Goal: Transaction & Acquisition: Book appointment/travel/reservation

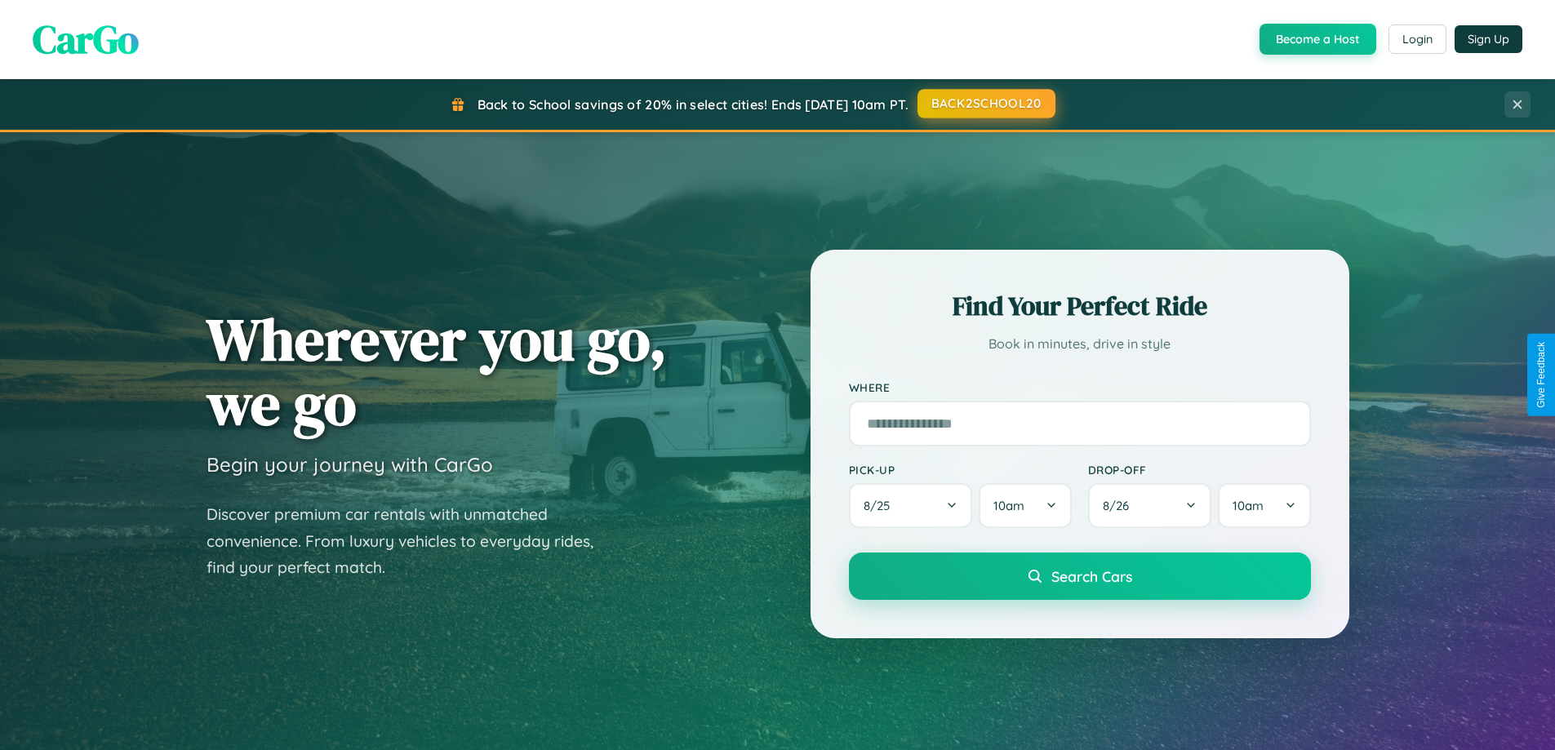
click at [985, 104] on button "BACK2SCHOOL20" at bounding box center [986, 103] width 138 height 29
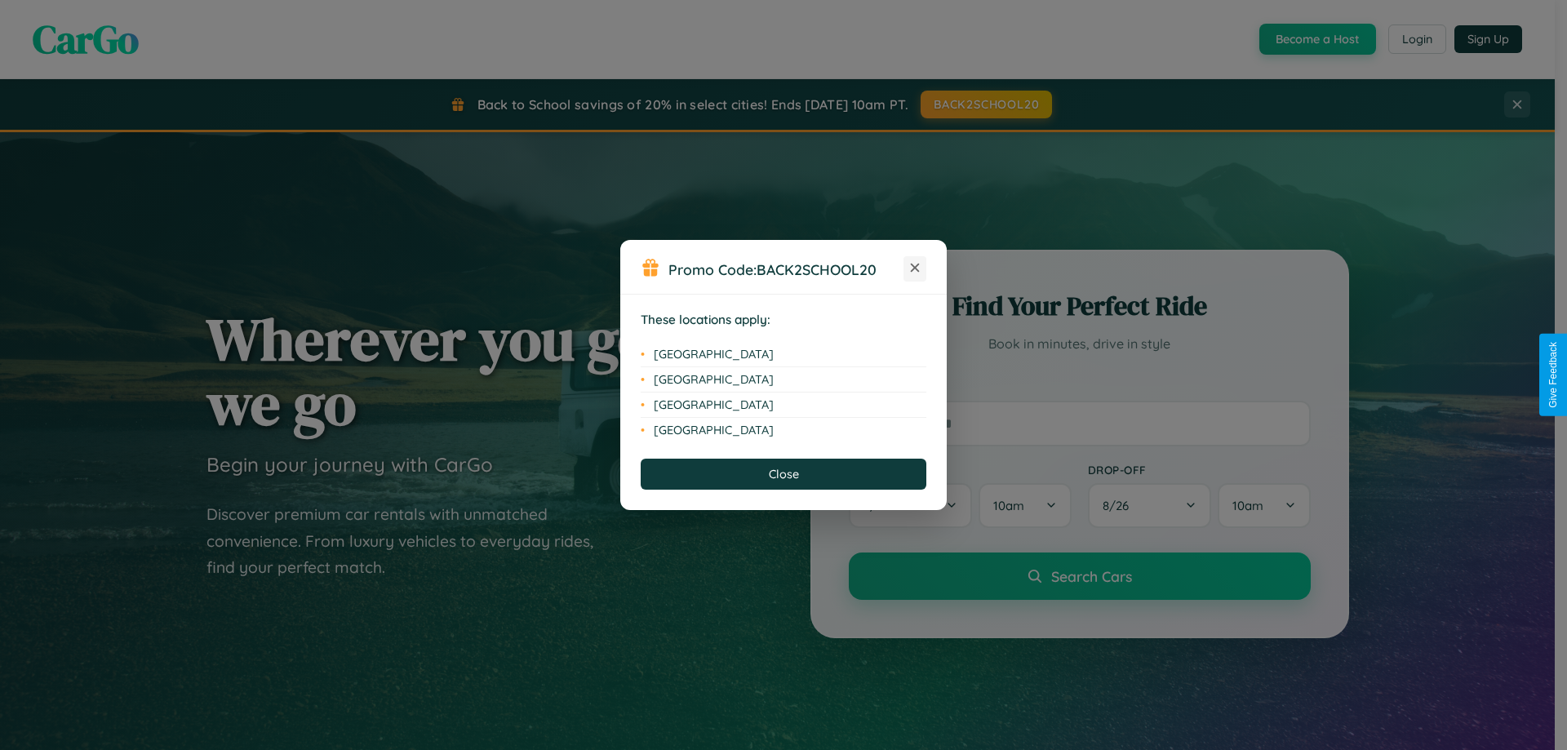
click at [915, 269] on icon at bounding box center [915, 268] width 9 height 9
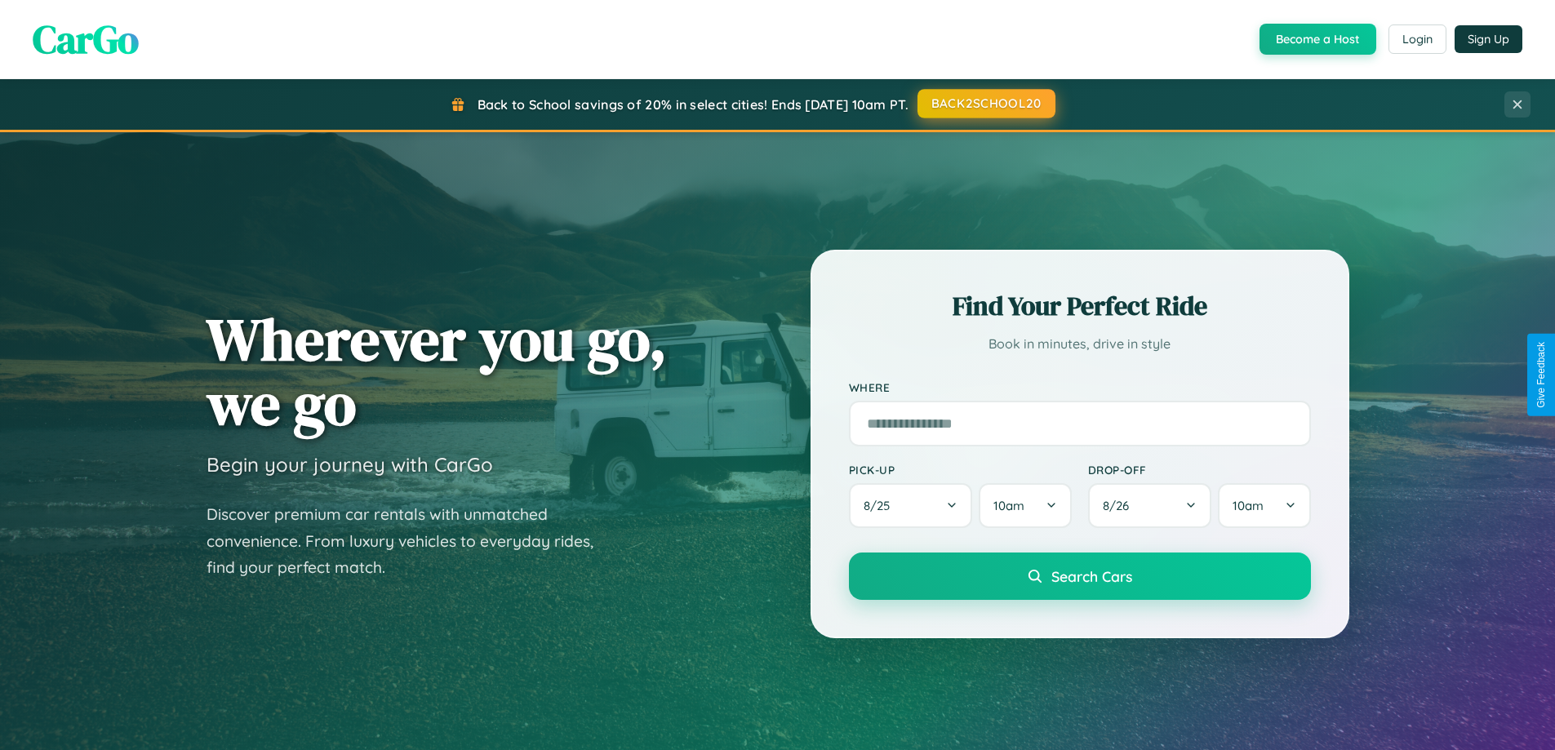
click at [985, 104] on button "BACK2SCHOOL20" at bounding box center [986, 103] width 138 height 29
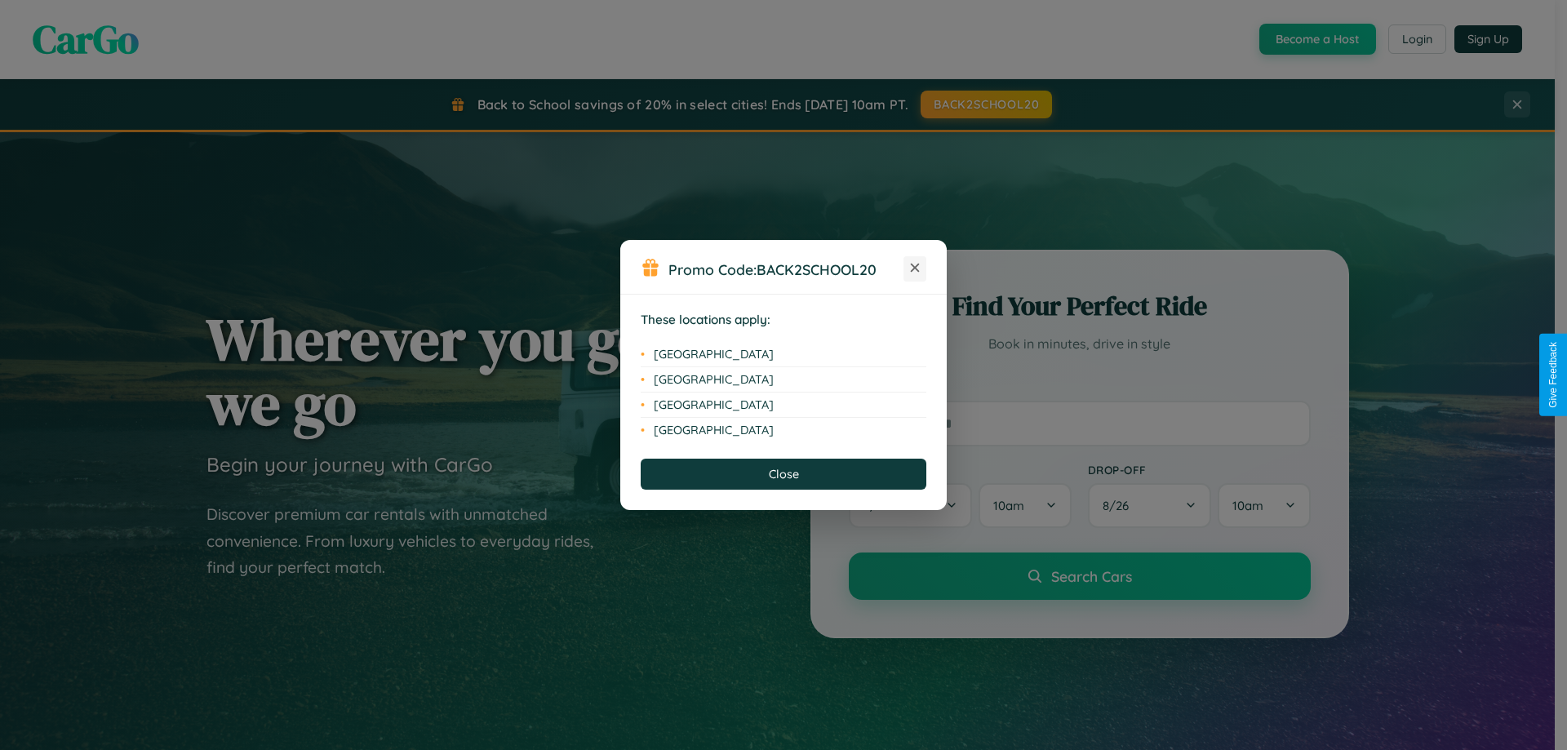
click at [915, 269] on icon at bounding box center [915, 268] width 9 height 9
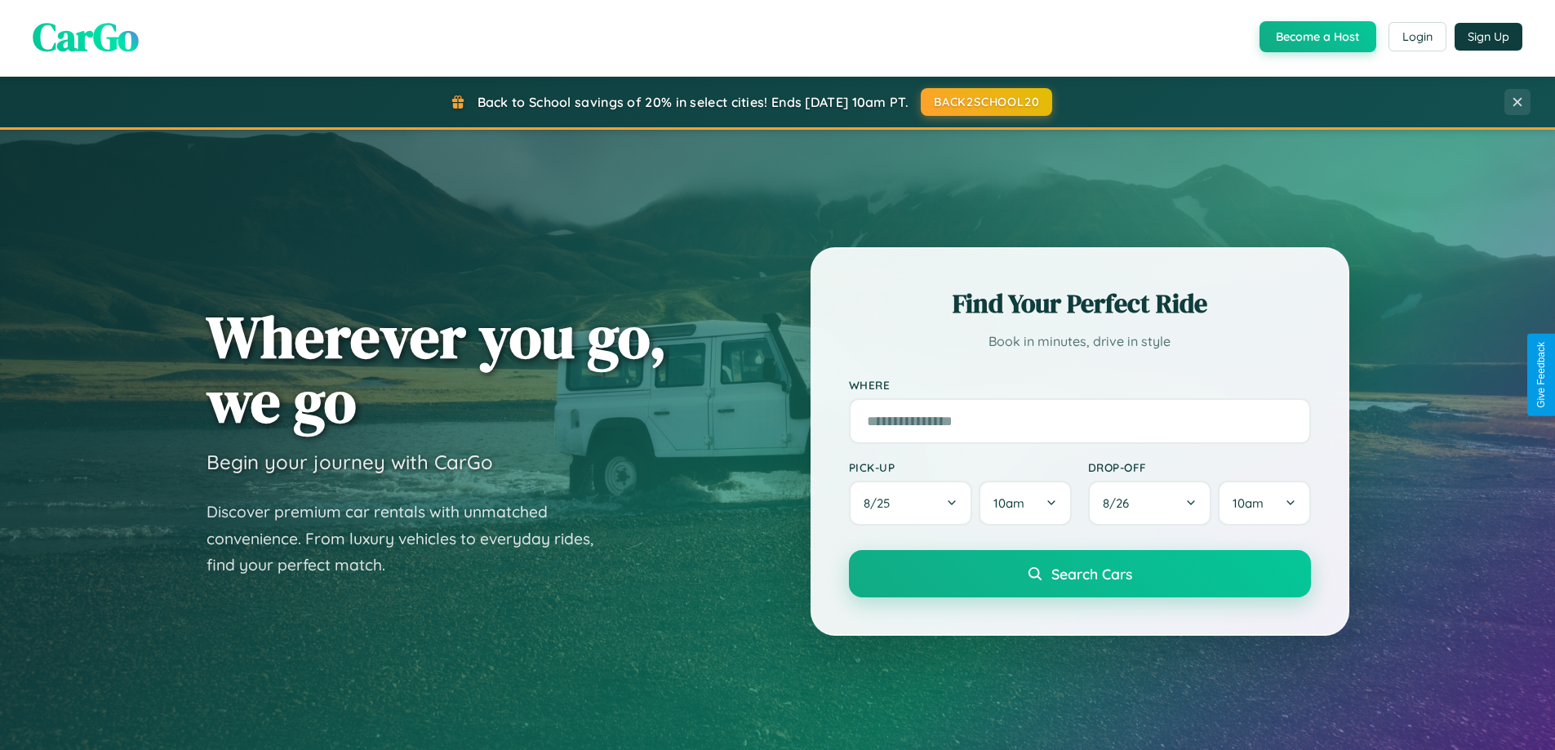
scroll to position [1912, 0]
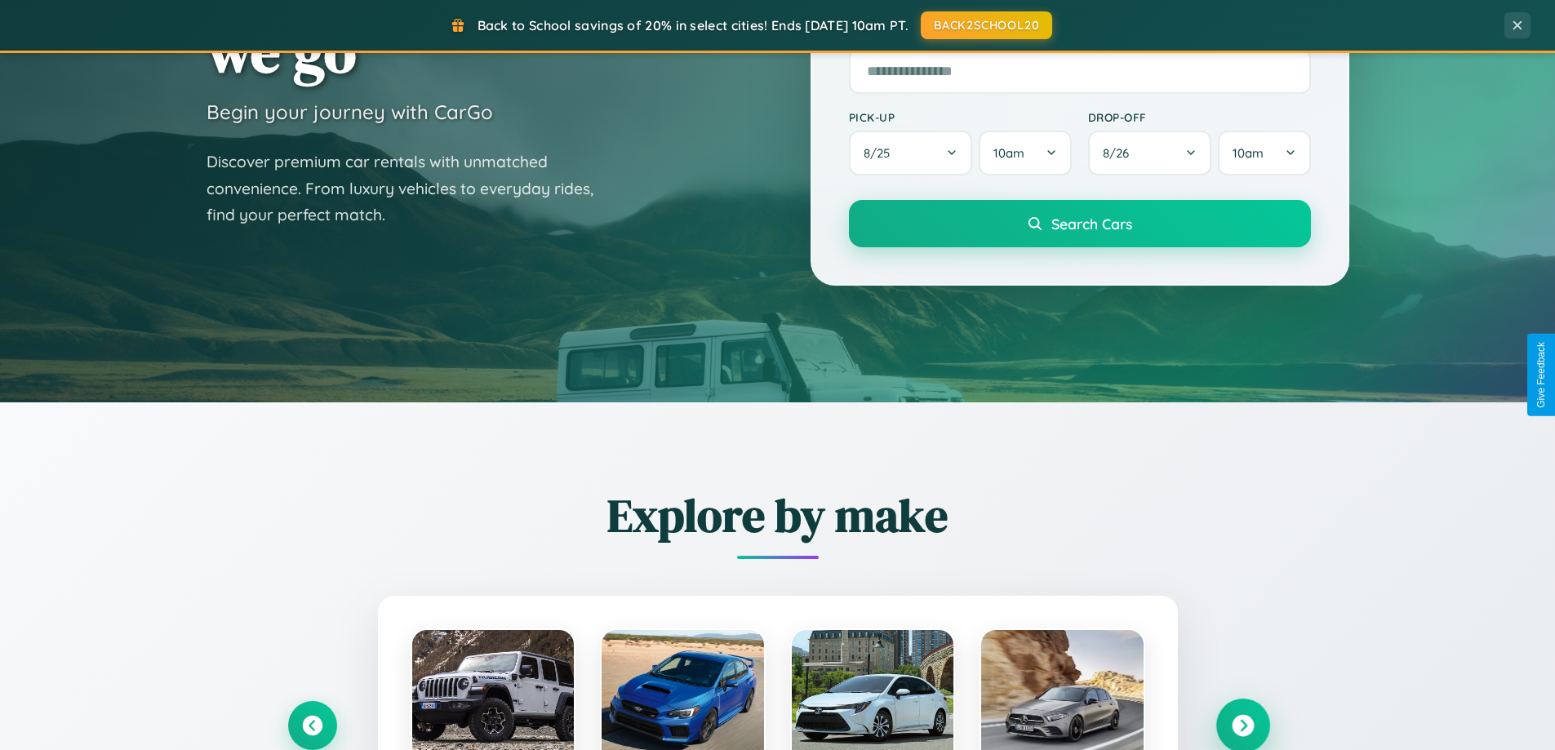
click at [1242, 724] on icon at bounding box center [1243, 726] width 22 height 22
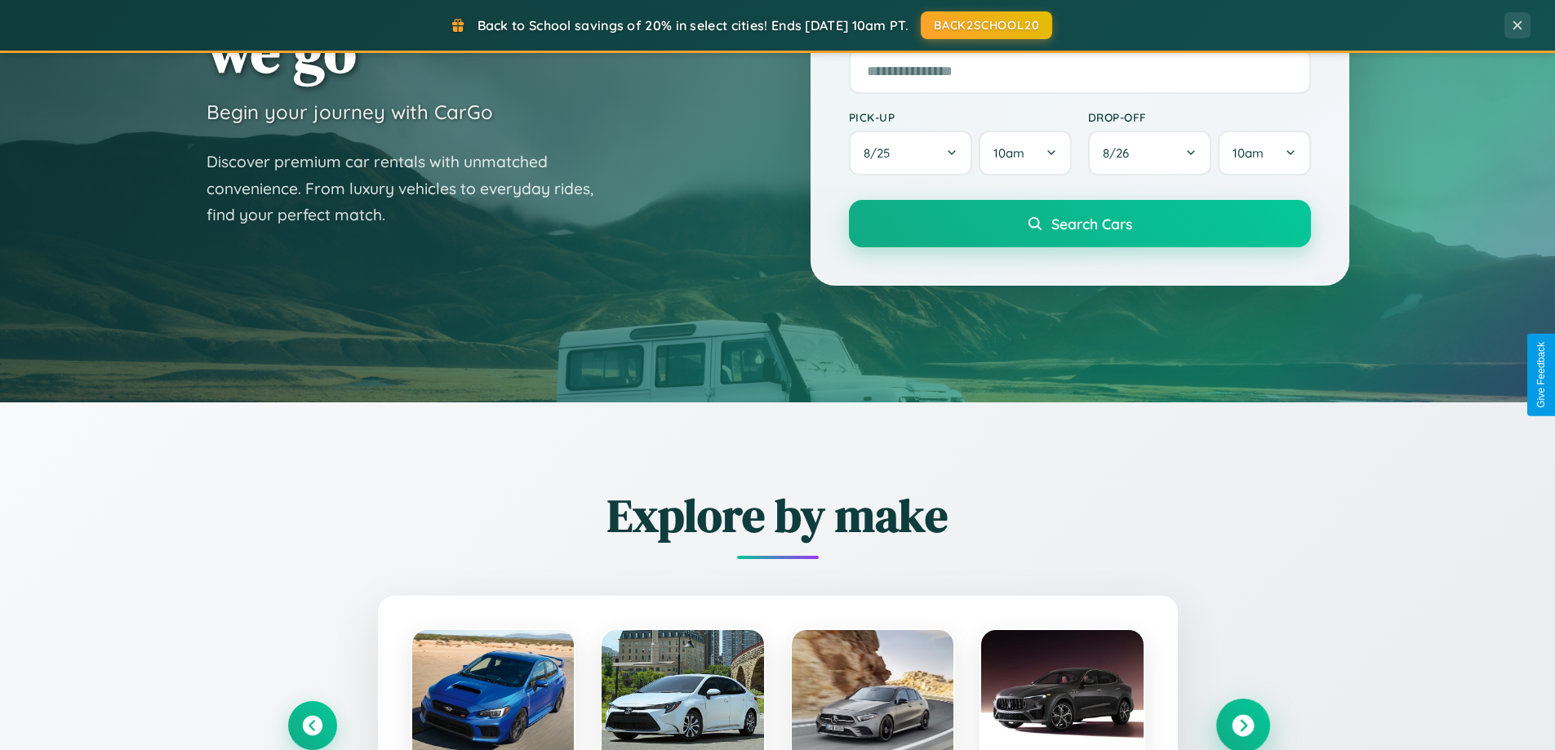
scroll to position [48, 0]
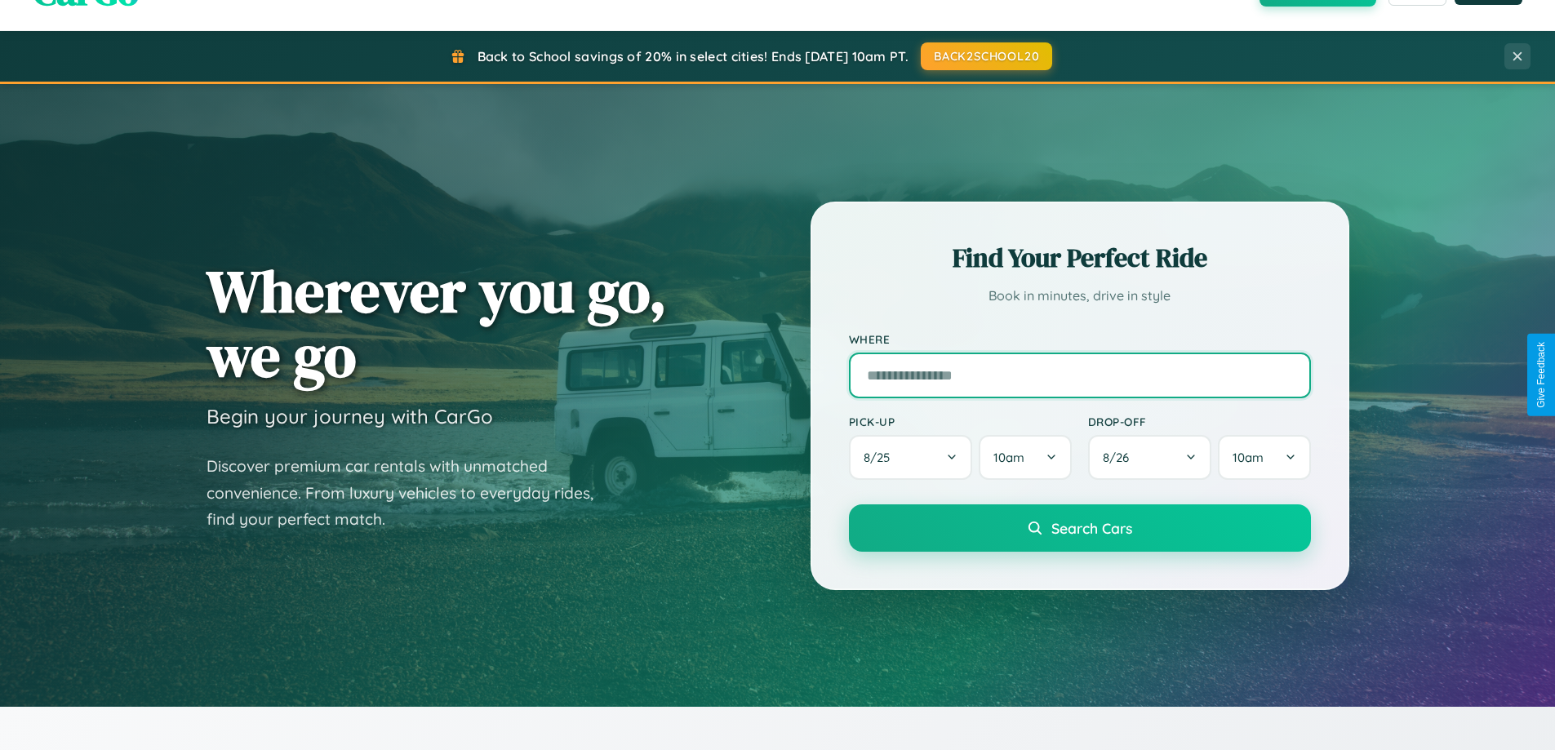
click at [1079, 375] on input "text" at bounding box center [1080, 376] width 462 height 46
type input "******"
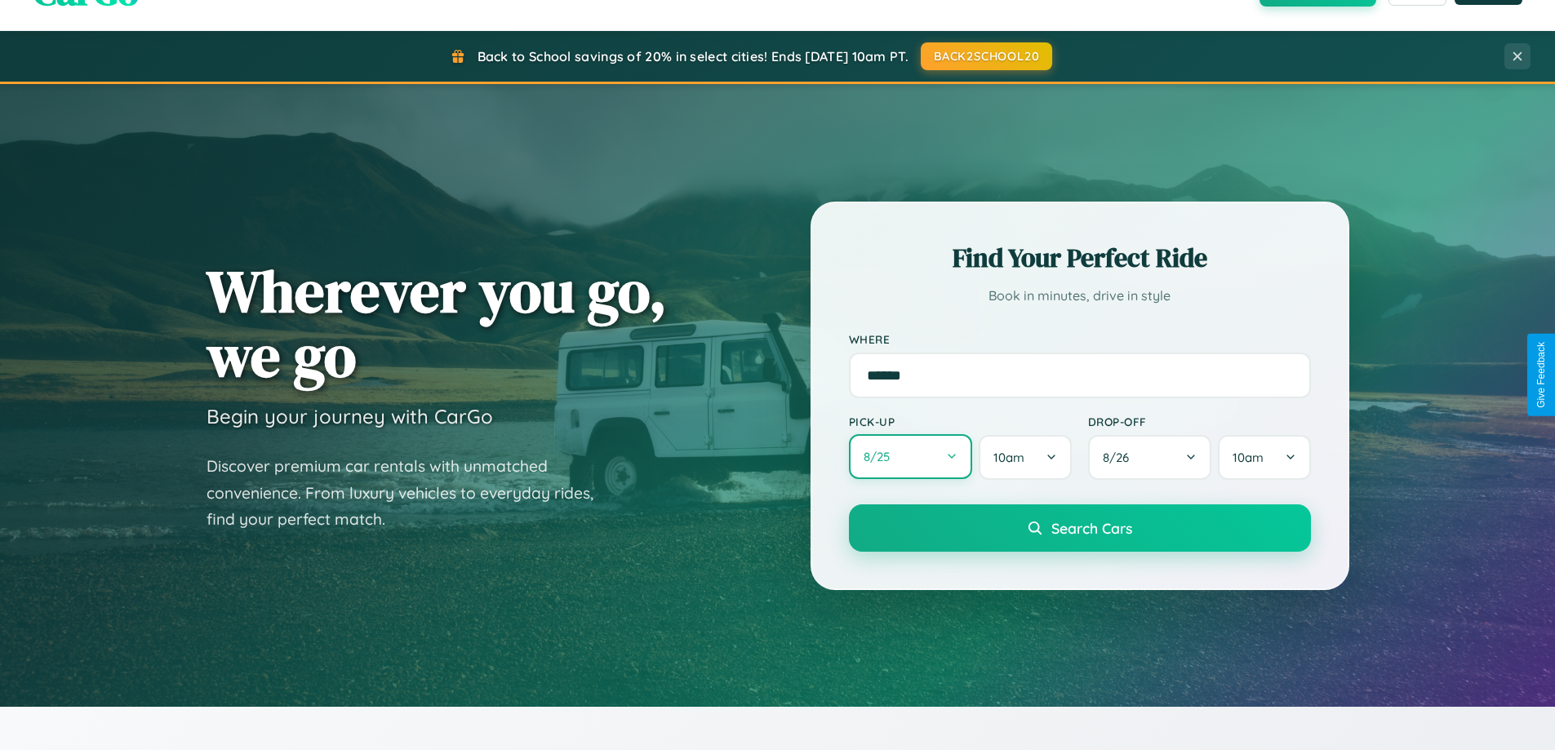
click at [910, 458] on button "8 / 25" at bounding box center [911, 456] width 124 height 45
select select "*"
select select "****"
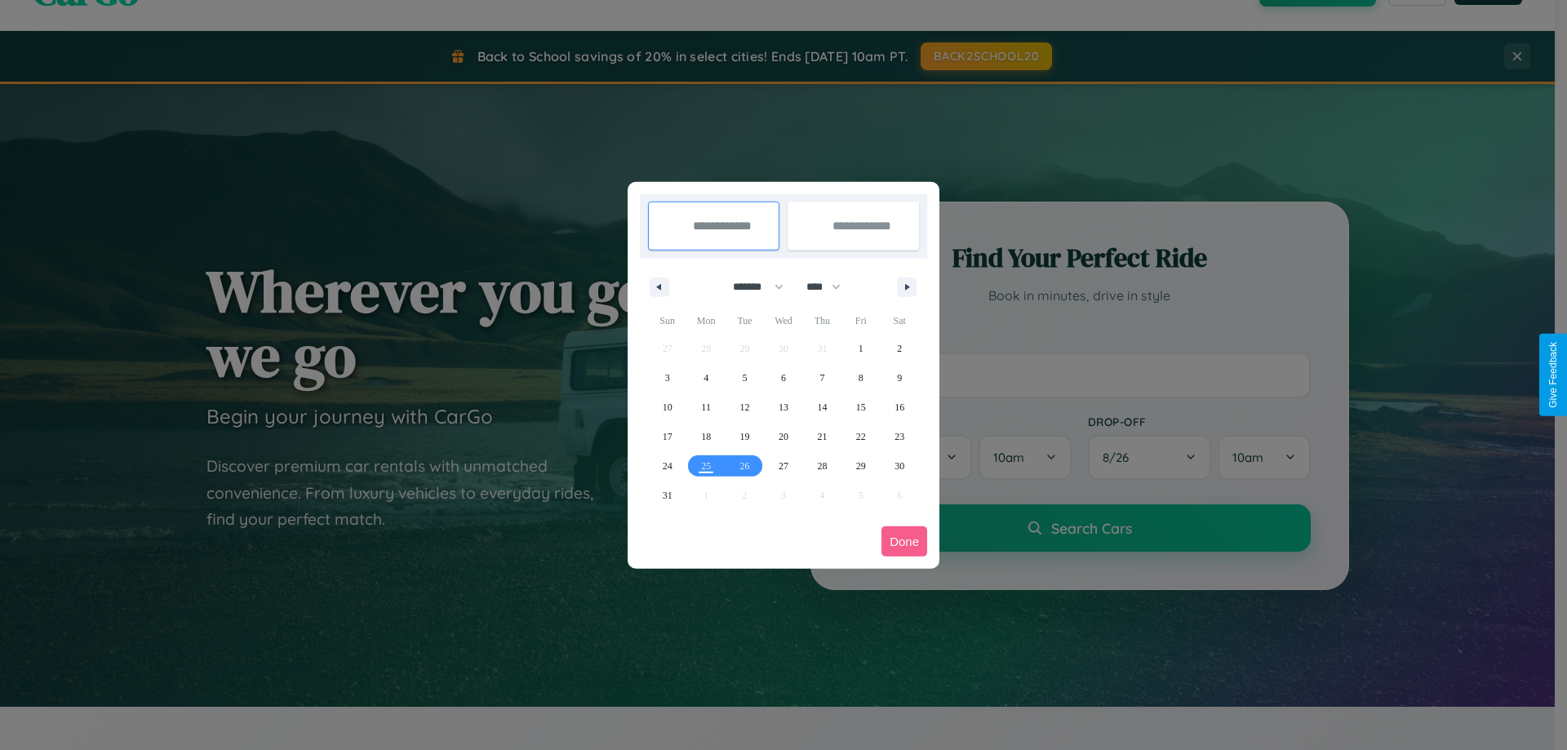
click at [751, 286] on select "******* ******** ***** ***** *** **** **** ****** ********* ******* ******** **…" at bounding box center [755, 286] width 69 height 27
select select "*"
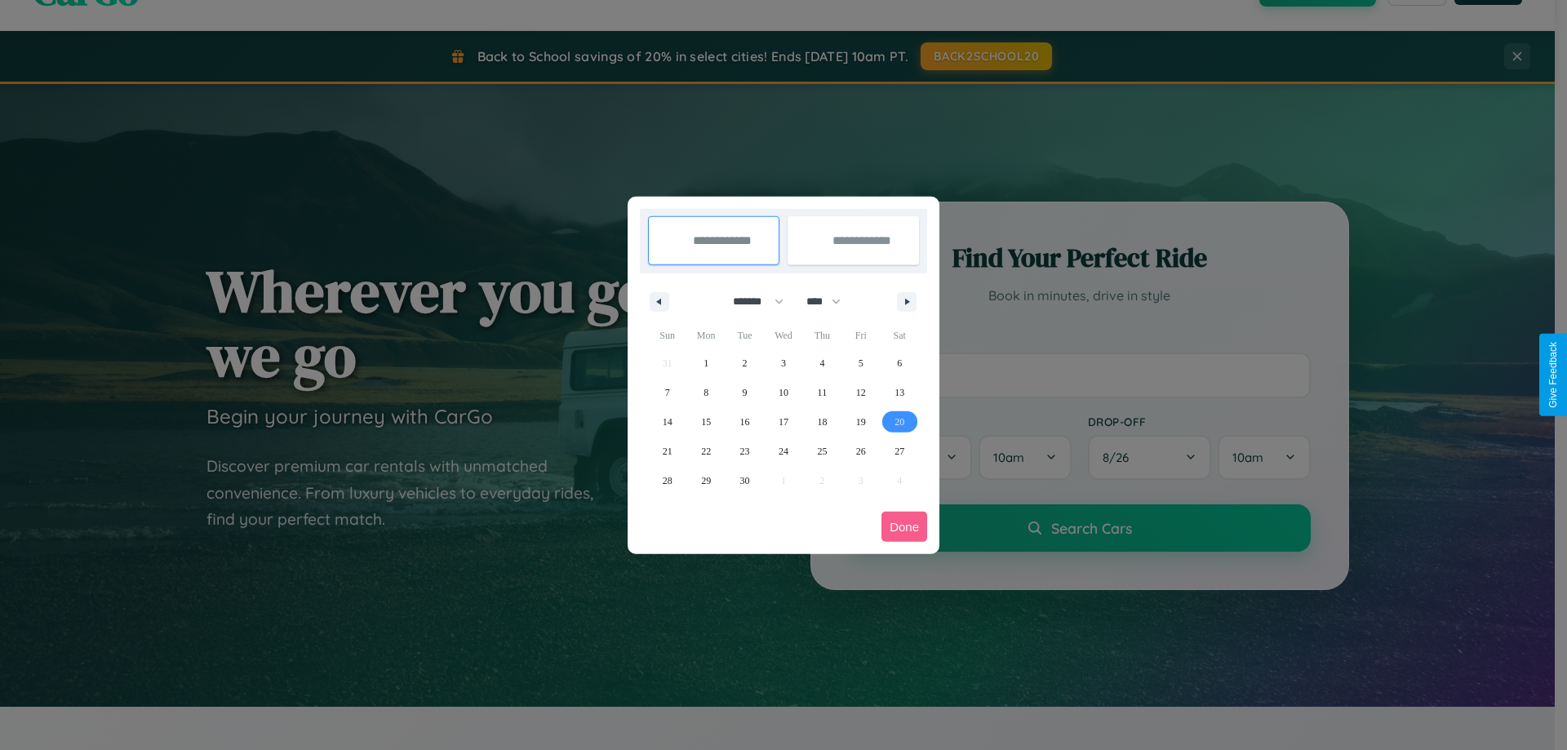
click at [899, 421] on span "20" at bounding box center [900, 421] width 10 height 29
type input "**********"
click at [860, 451] on span "26" at bounding box center [861, 451] width 10 height 29
type input "**********"
click at [904, 526] on button "Done" at bounding box center [904, 527] width 46 height 30
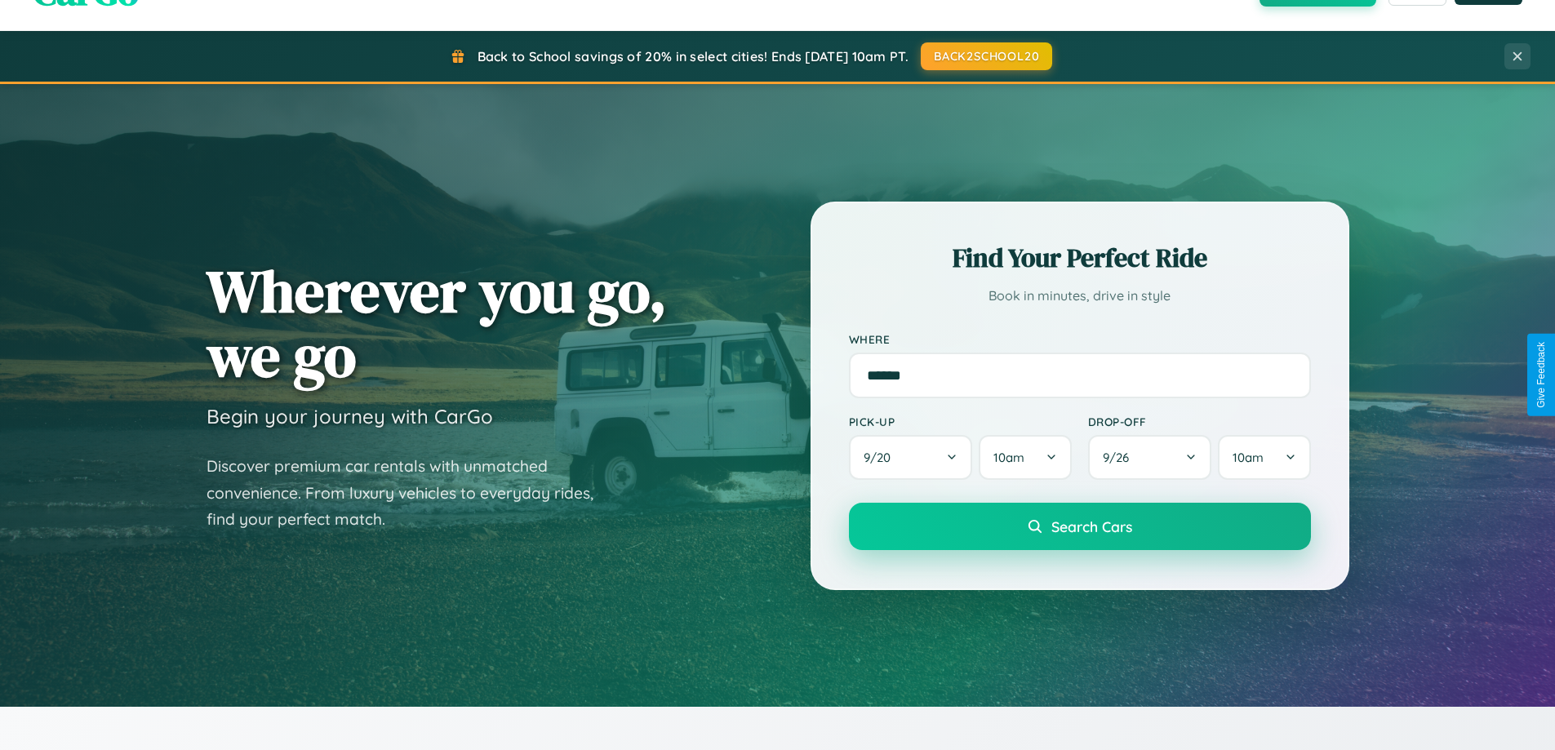
click at [1079, 526] on span "Search Cars" at bounding box center [1091, 526] width 81 height 18
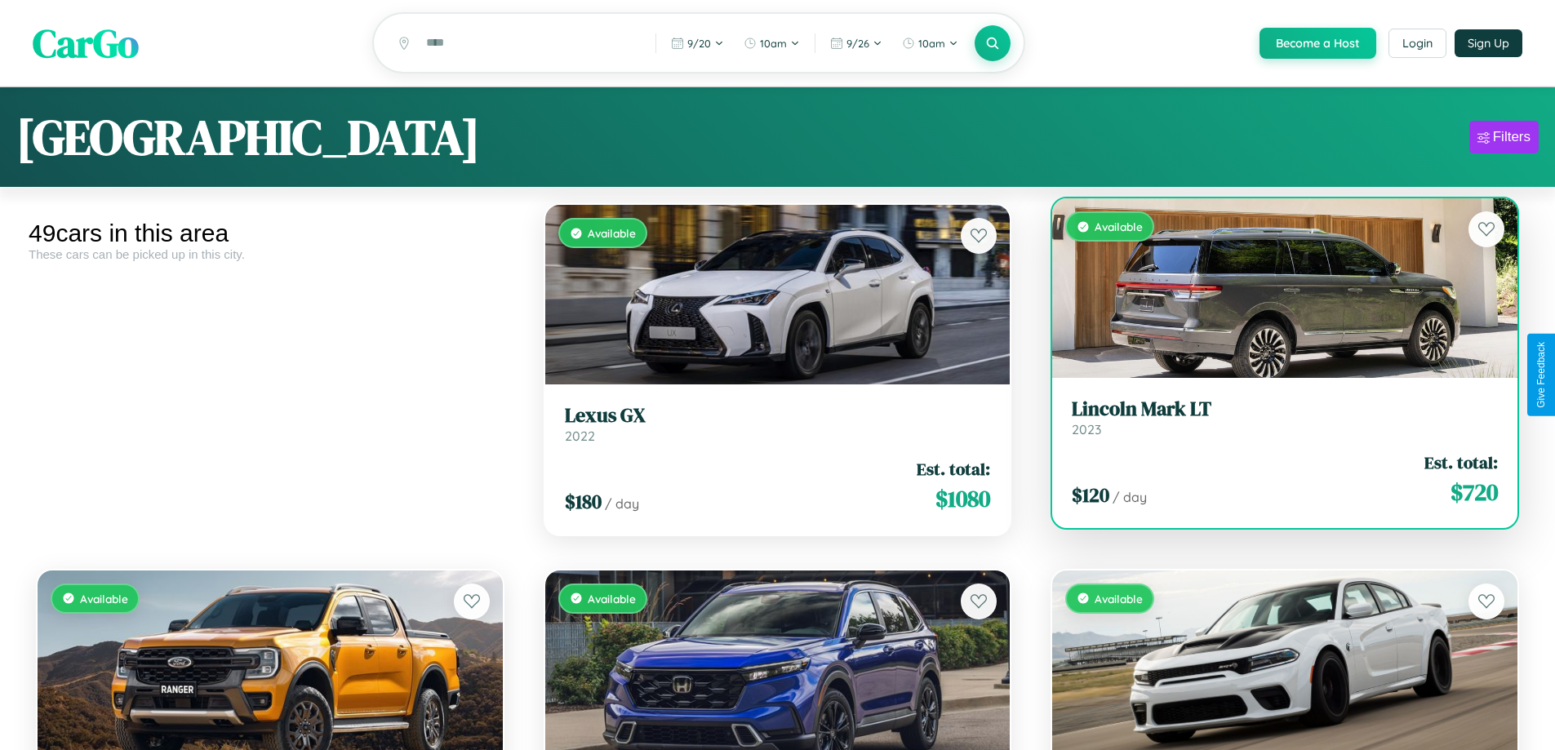
click at [1274, 420] on h3 "Lincoln Mark LT" at bounding box center [1285, 409] width 426 height 24
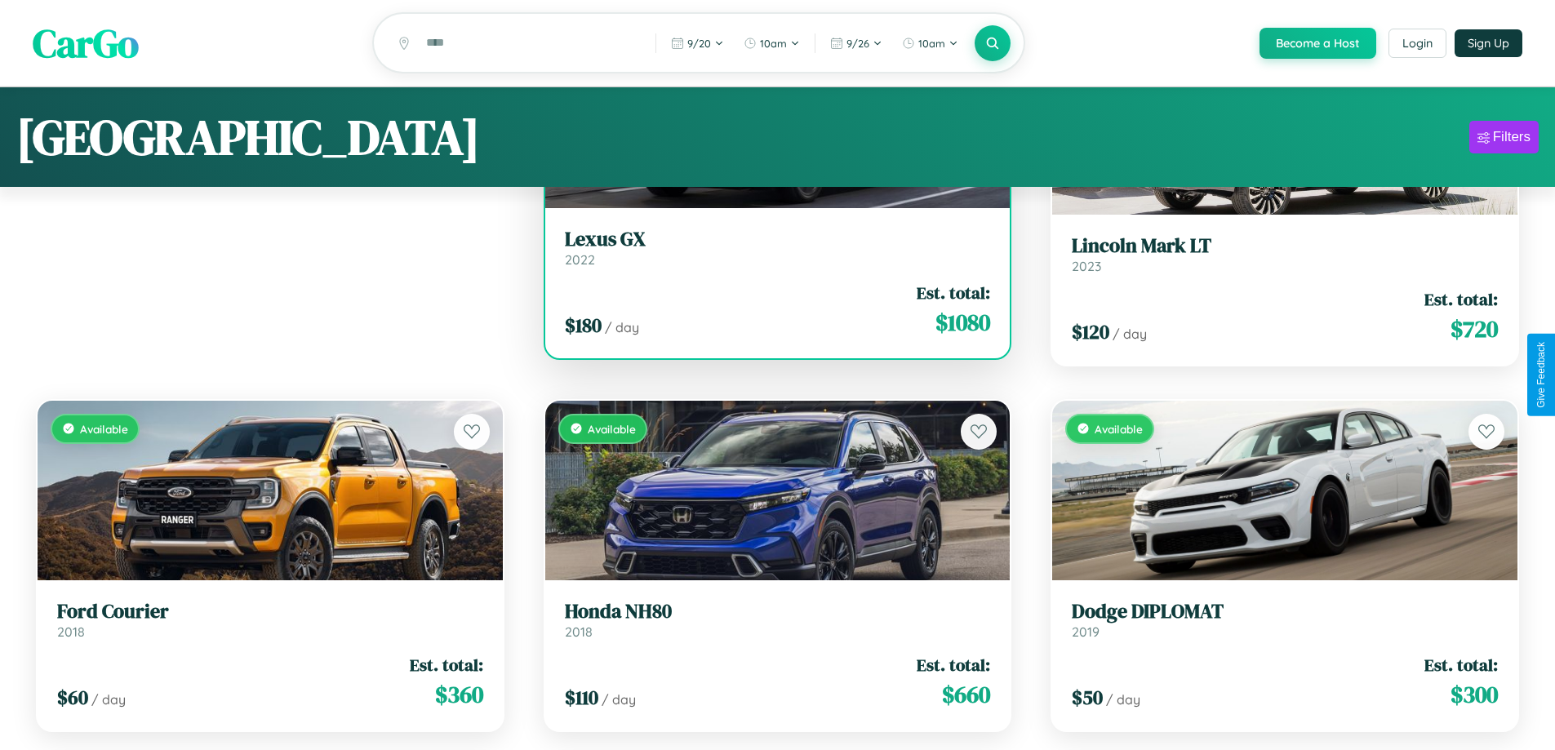
scroll to position [961, 0]
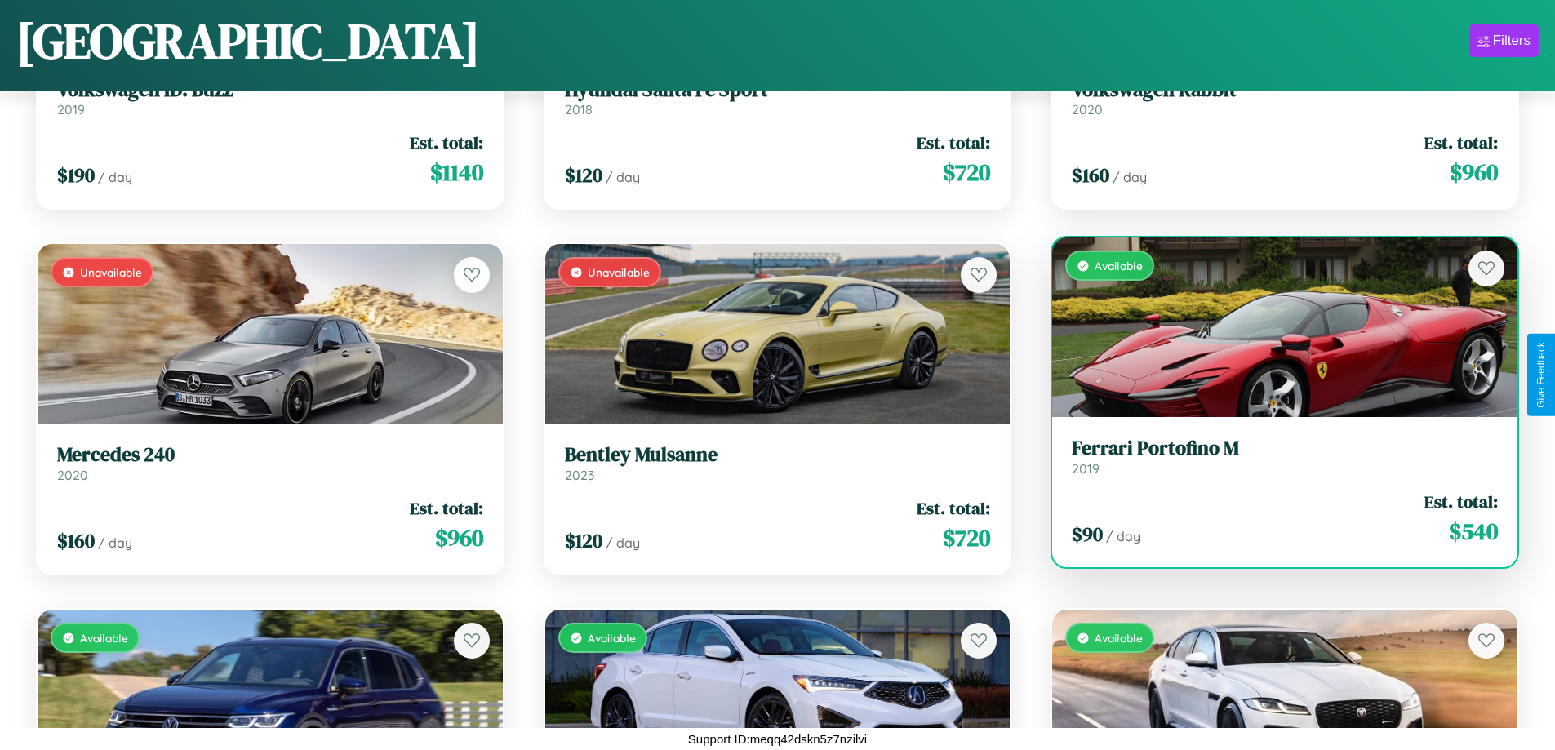
click at [1274, 460] on link "Ferrari Portofino M 2019" at bounding box center [1285, 457] width 426 height 40
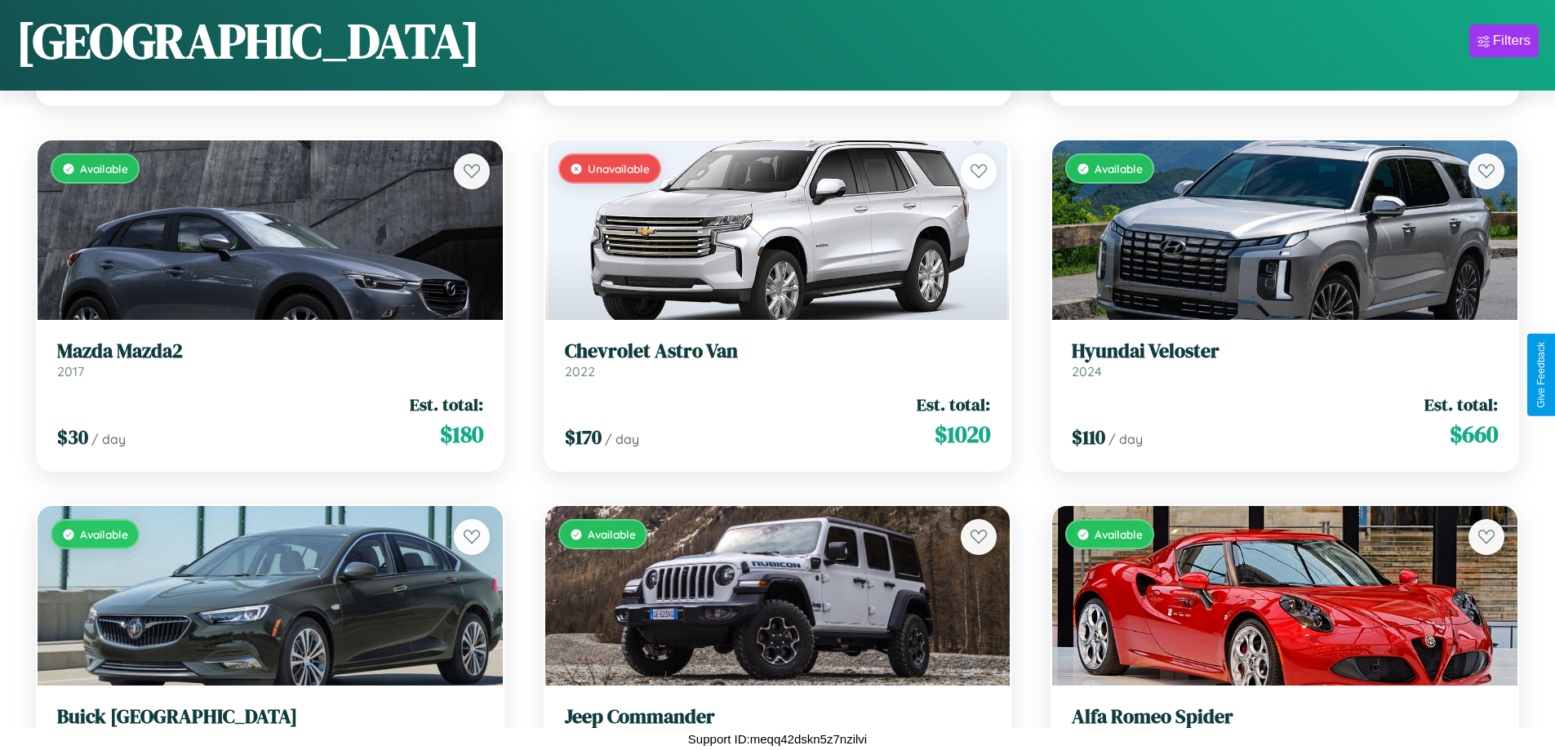
scroll to position [3884, 0]
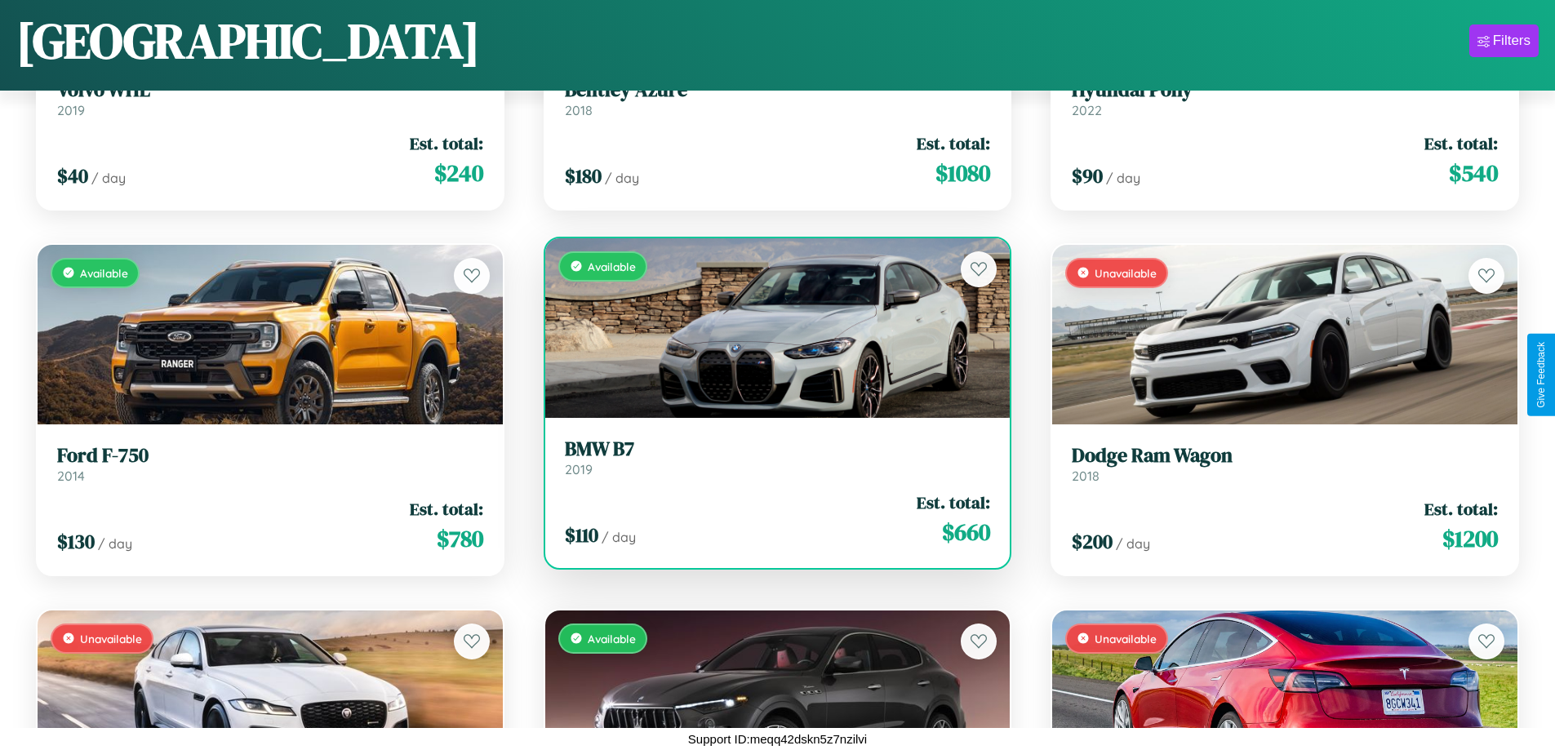
click at [770, 457] on h3 "BMW B7" at bounding box center [778, 449] width 426 height 24
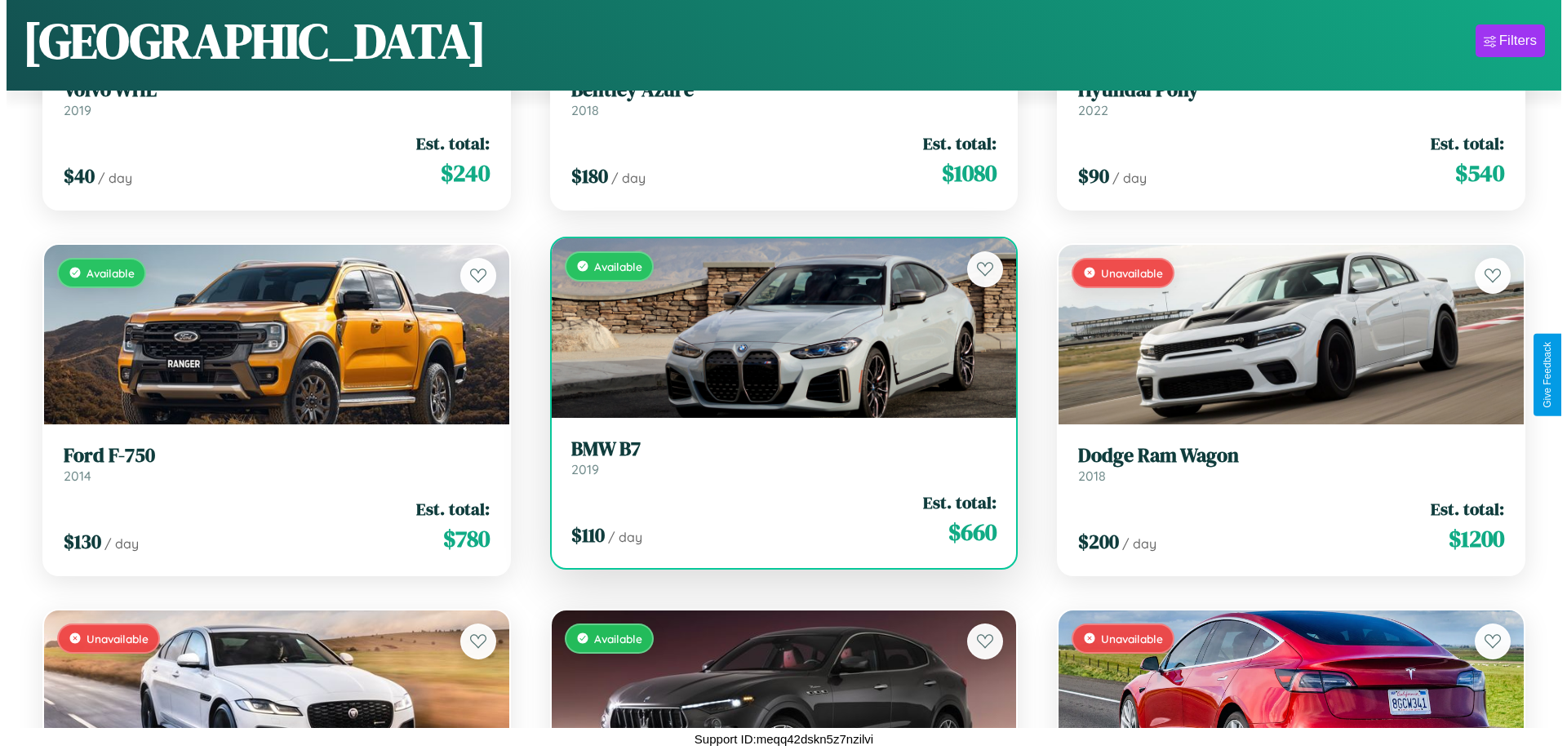
scroll to position [0, 0]
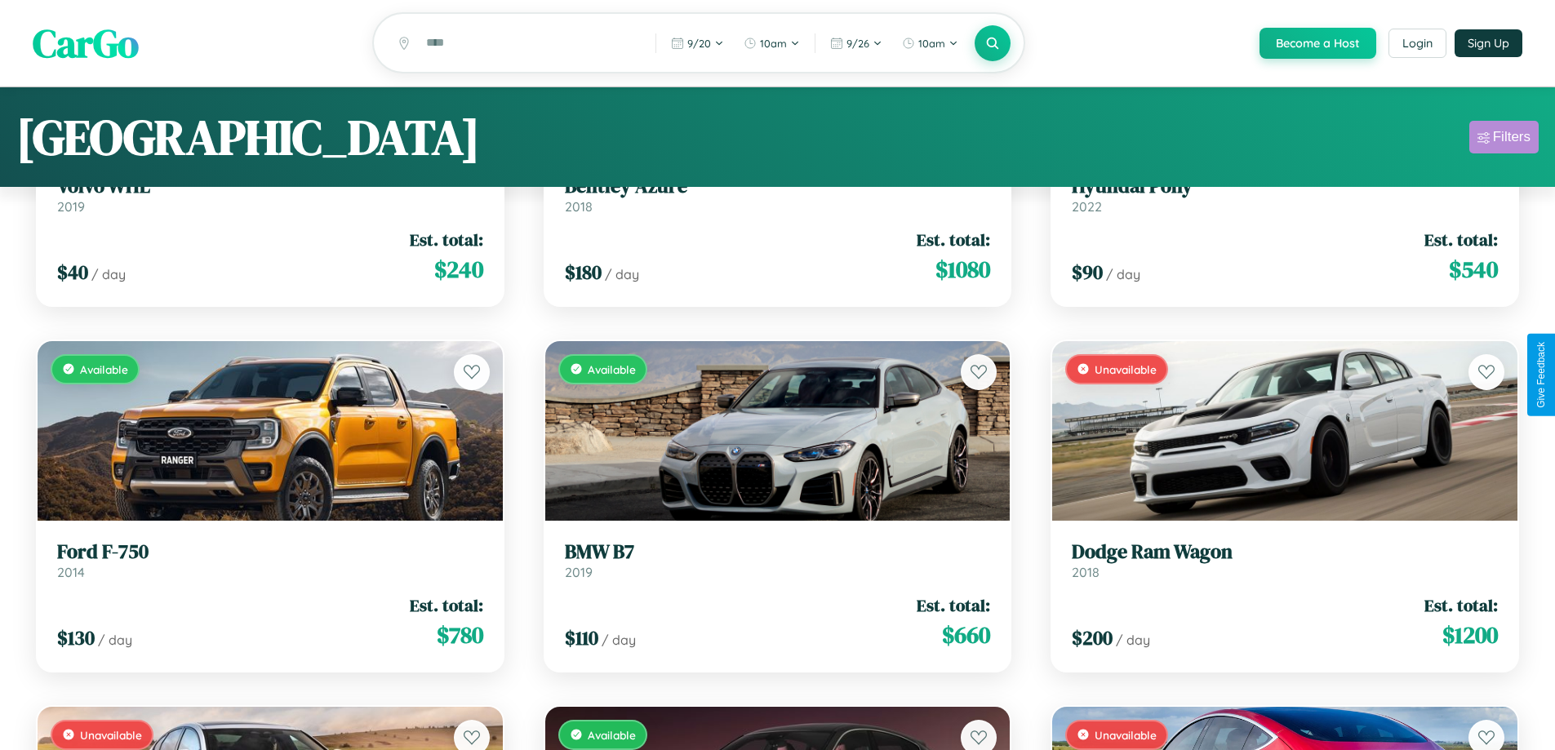
click at [1503, 140] on div "Filters" at bounding box center [1512, 137] width 38 height 16
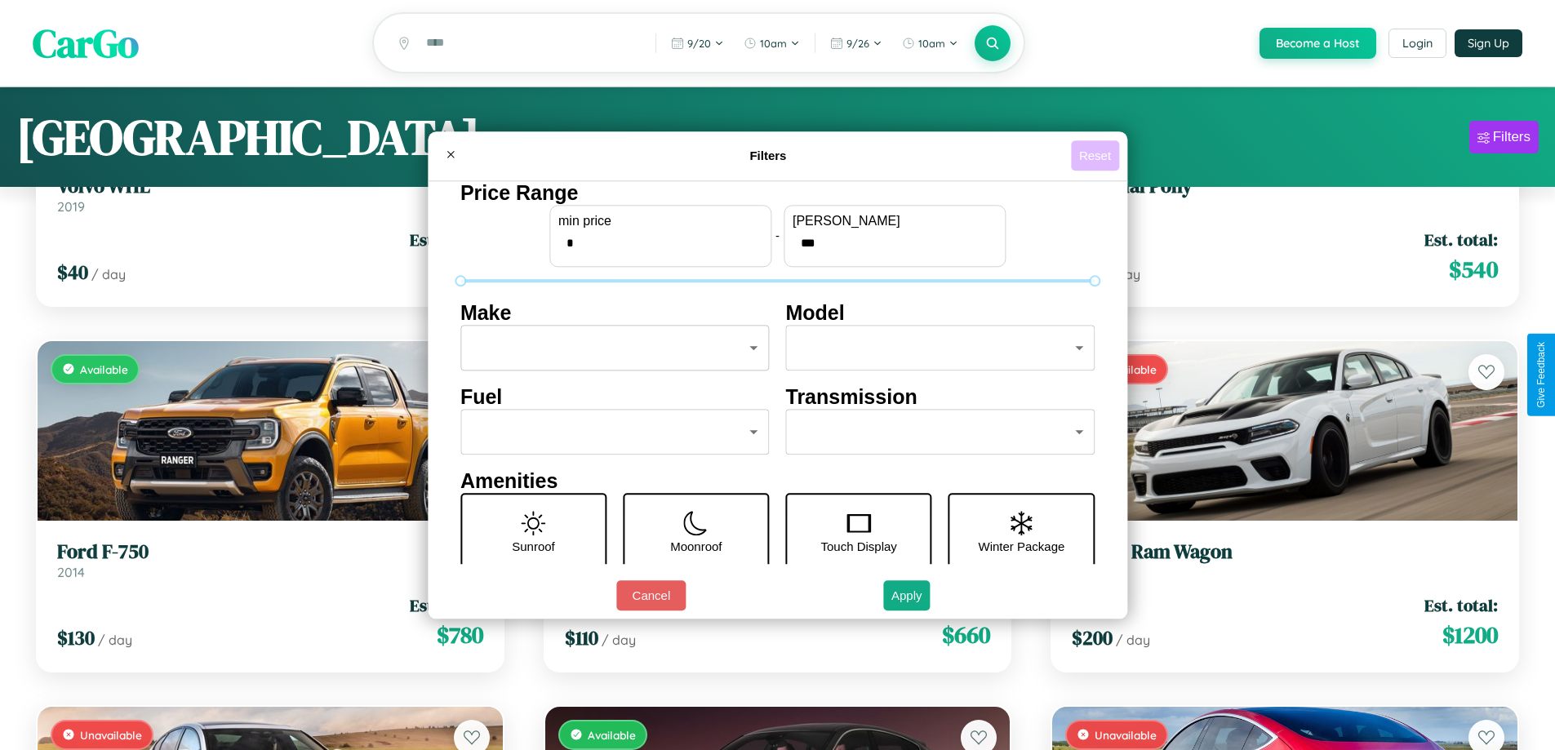
click at [1097, 155] on button "Reset" at bounding box center [1095, 155] width 48 height 30
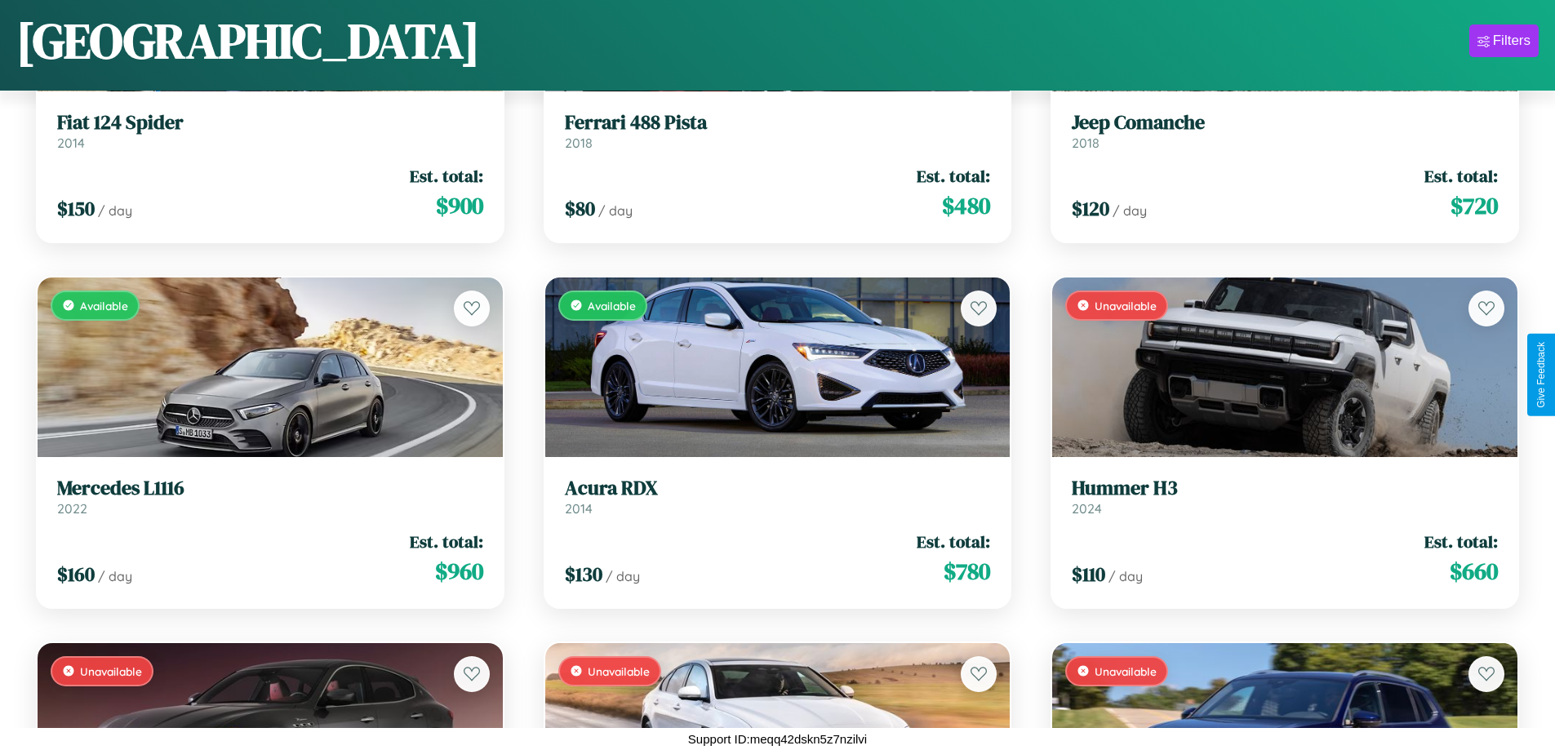
scroll to position [5609, 0]
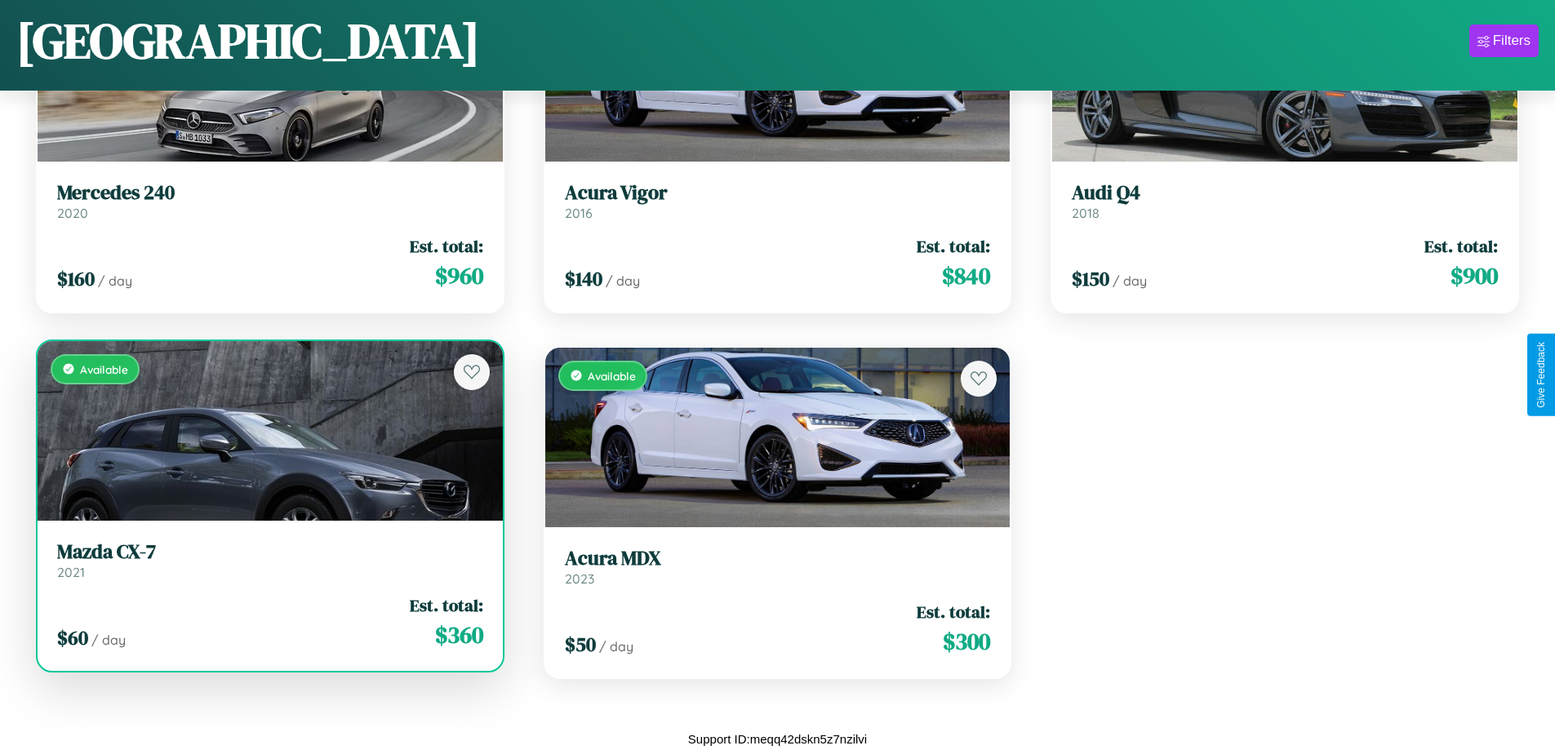
click at [268, 564] on link "Mazda CX-7 2021" at bounding box center [270, 560] width 426 height 40
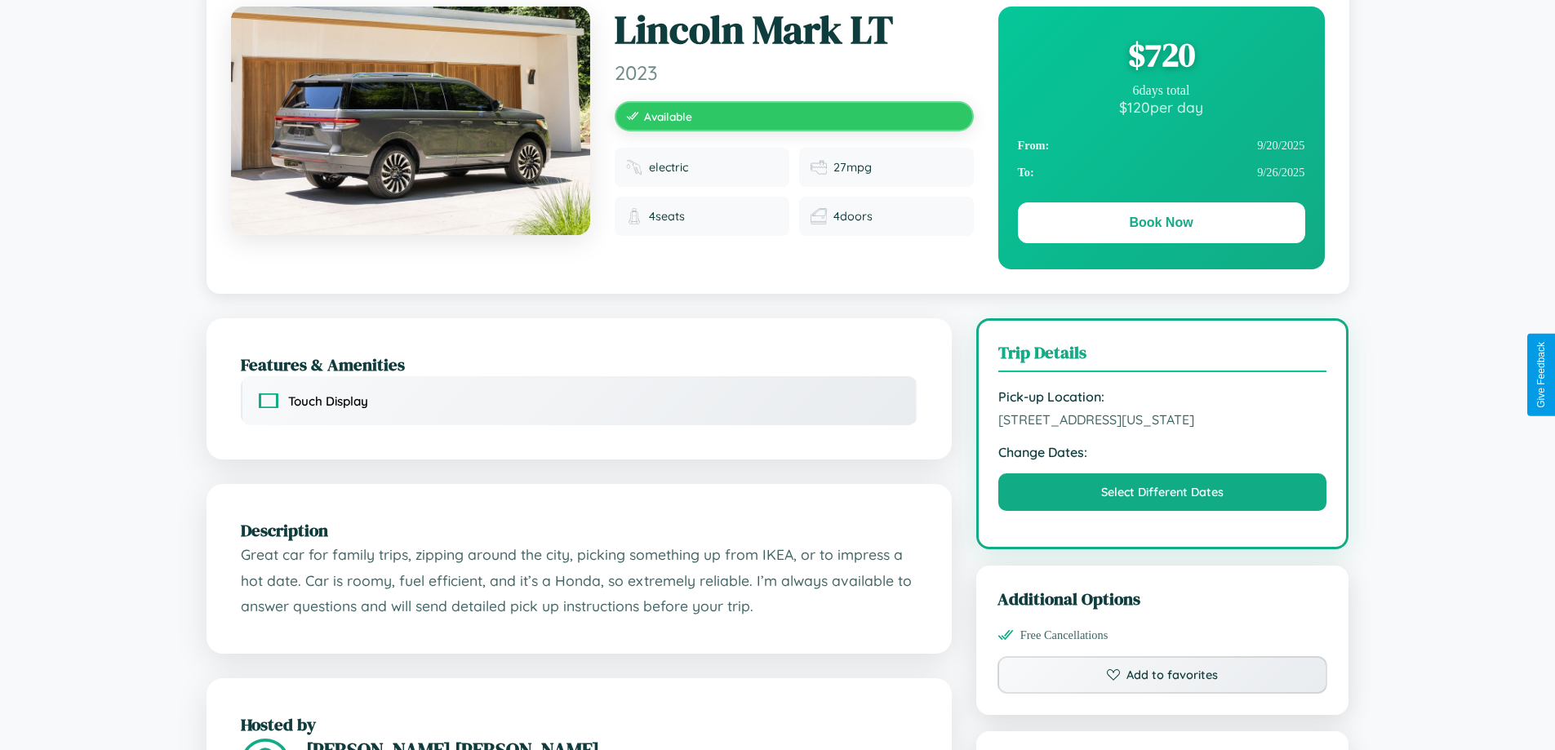
scroll to position [176, 0]
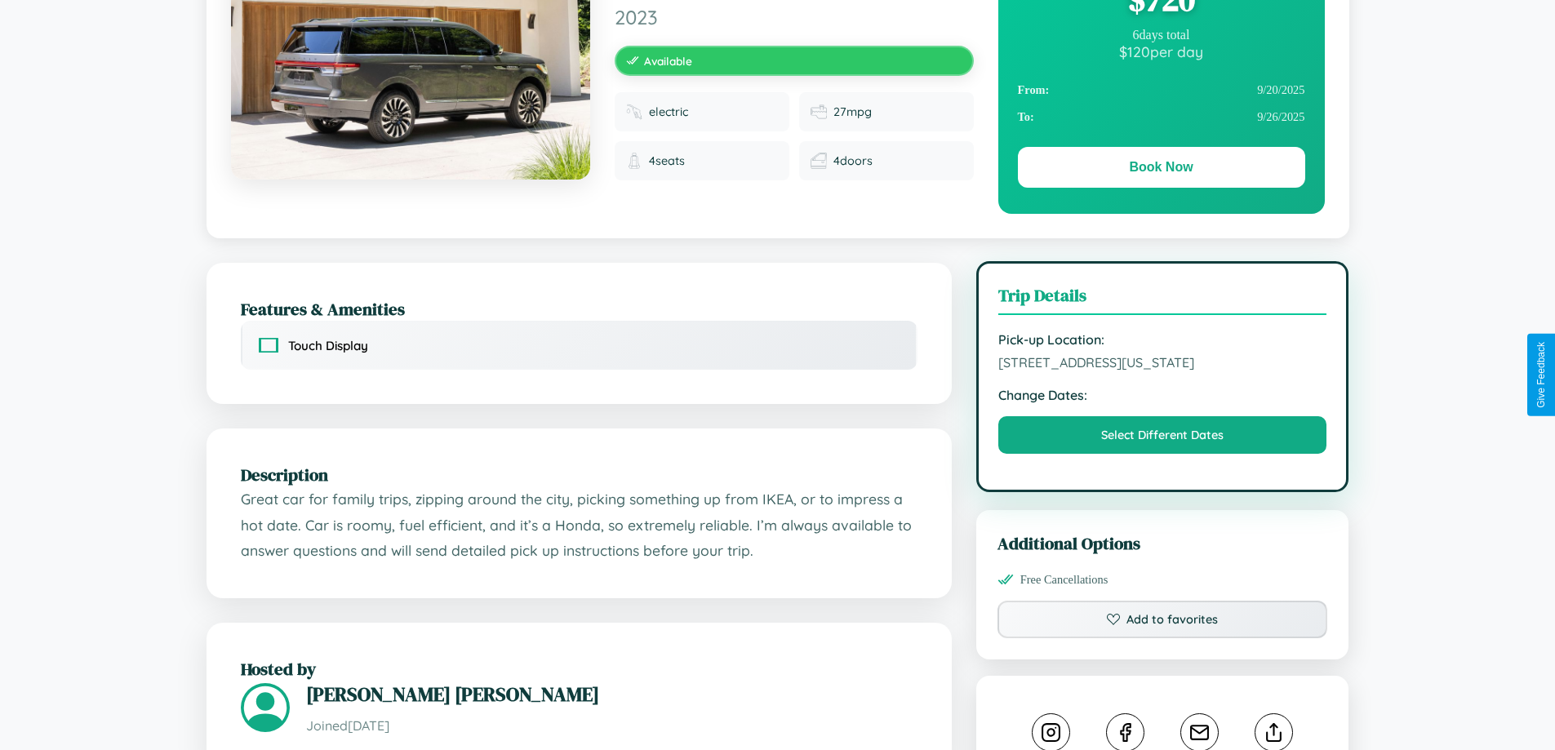
click at [1162, 371] on span "3758 Spring Street Boston Massachusetts 71961 United States" at bounding box center [1162, 362] width 329 height 16
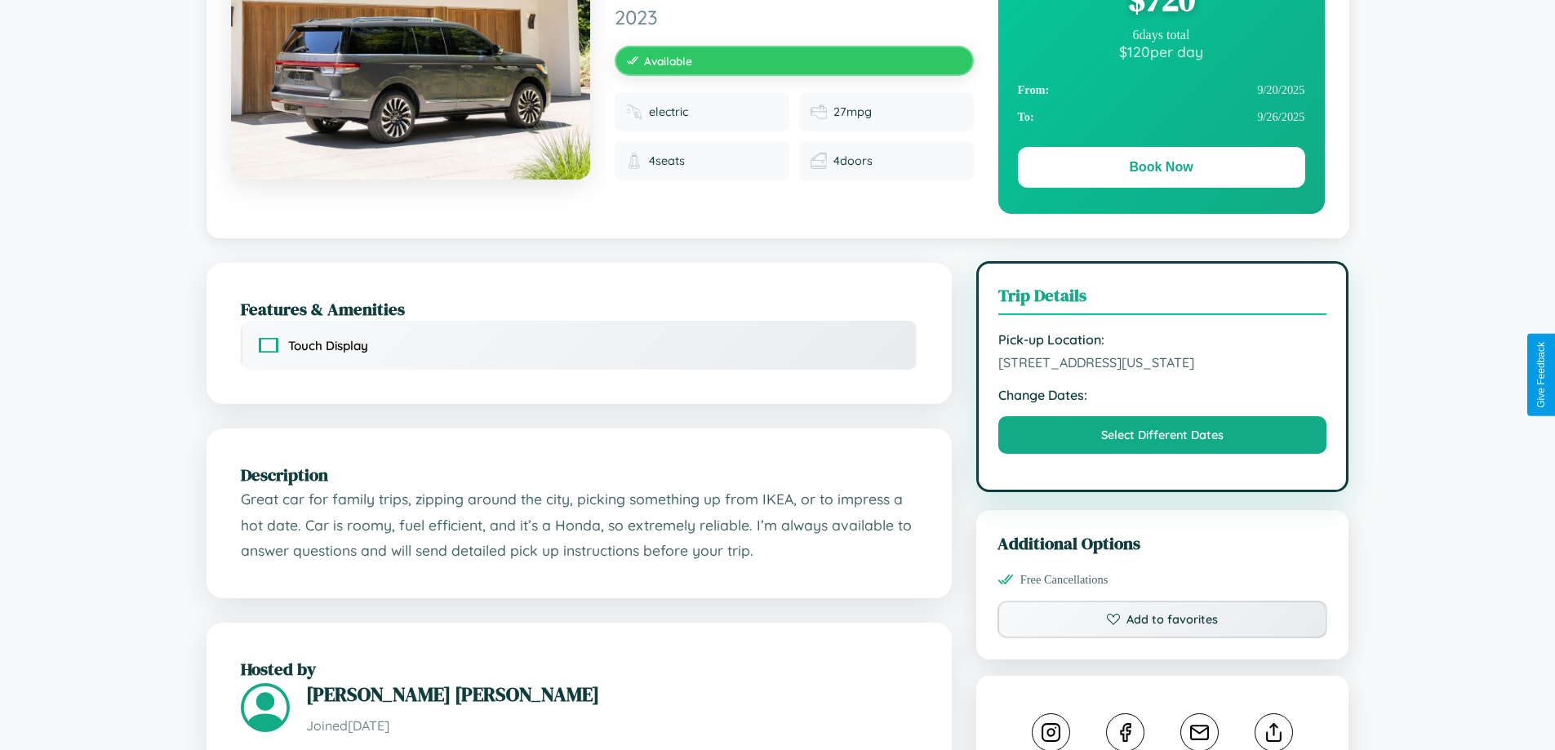
click at [1162, 371] on span "3758 Spring Street Boston Massachusetts 71961 United States" at bounding box center [1162, 362] width 329 height 16
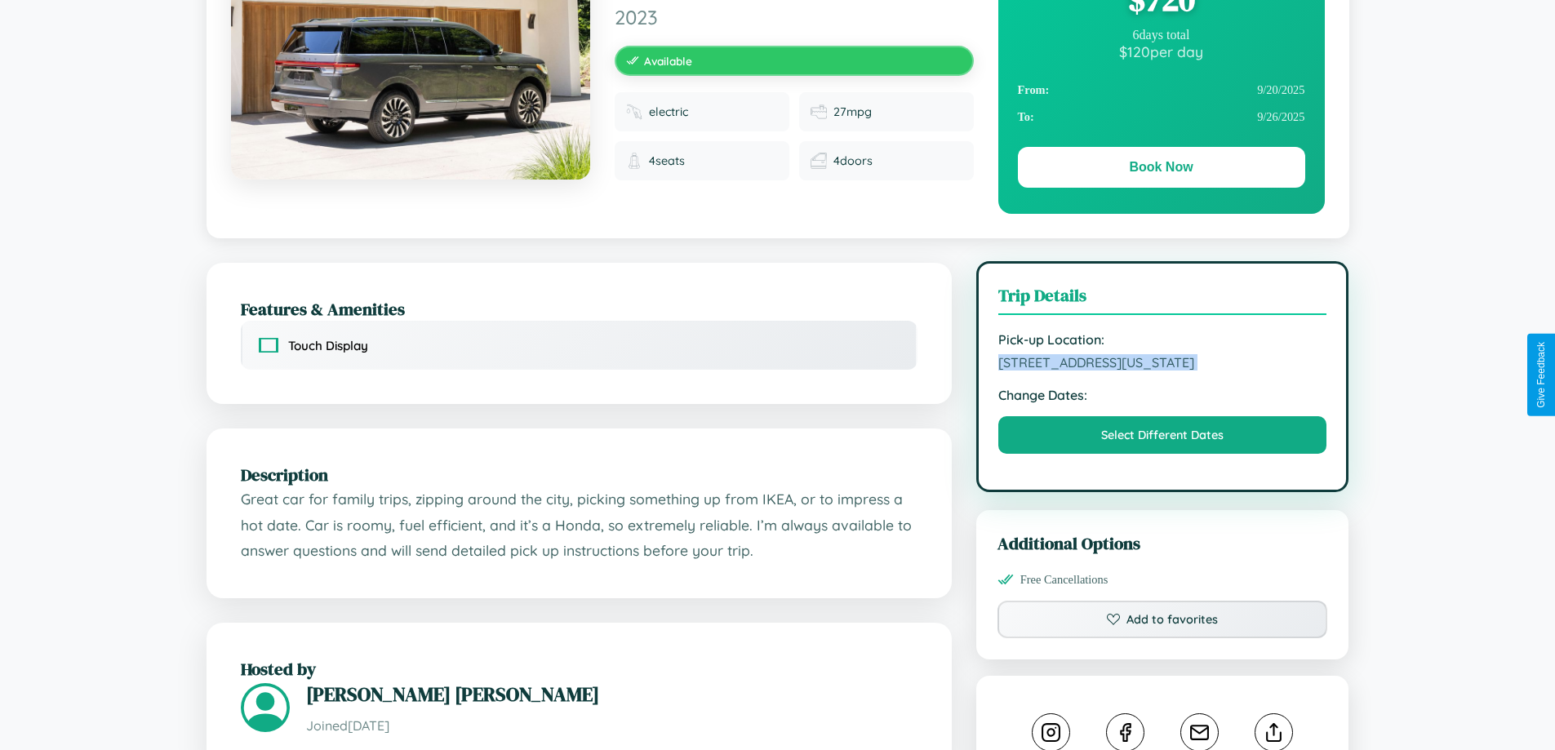
click at [1162, 371] on span "3758 Spring Street Boston Massachusetts 71961 United States" at bounding box center [1162, 362] width 329 height 16
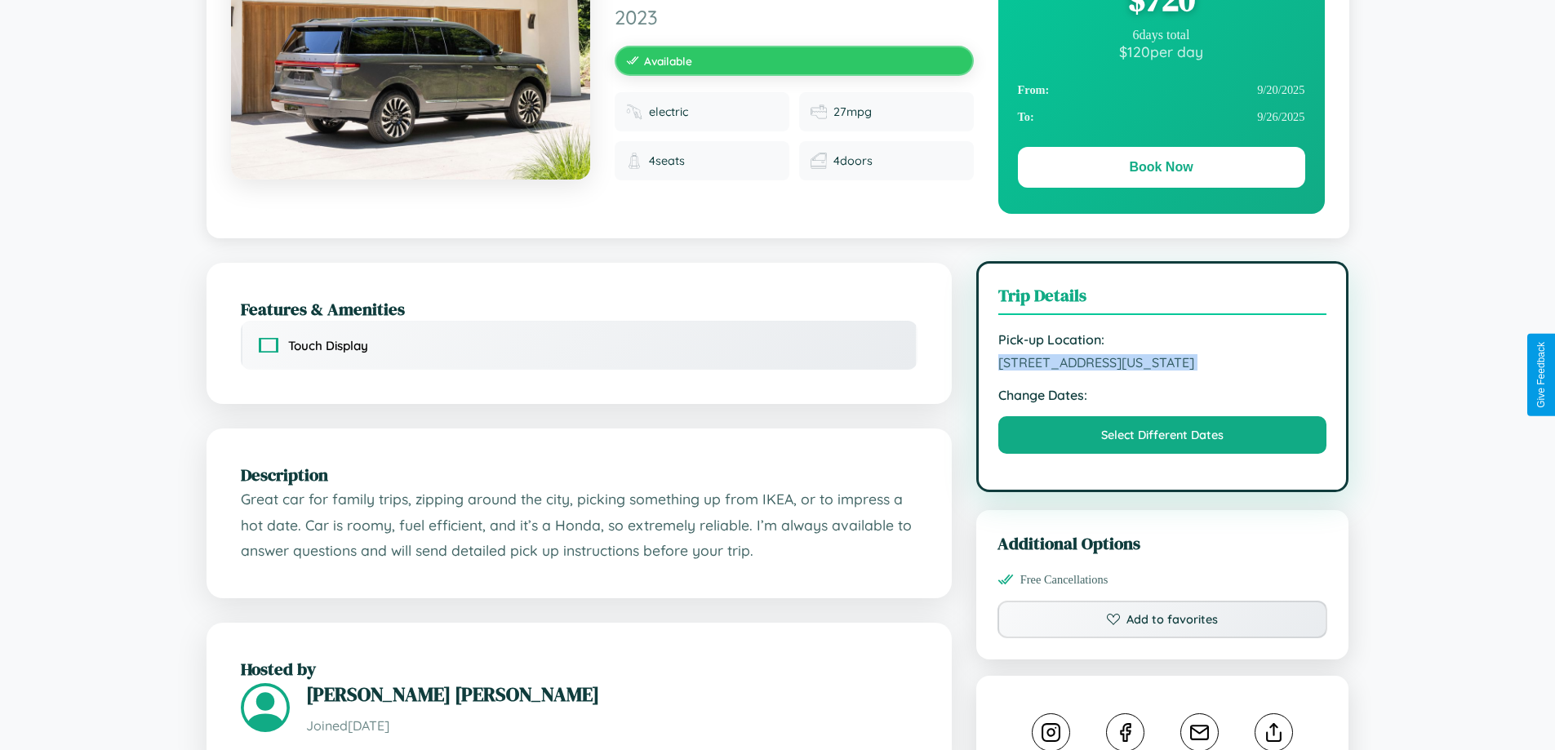
click at [1162, 371] on span "3758 Spring Street Boston Massachusetts 71961 United States" at bounding box center [1162, 362] width 329 height 16
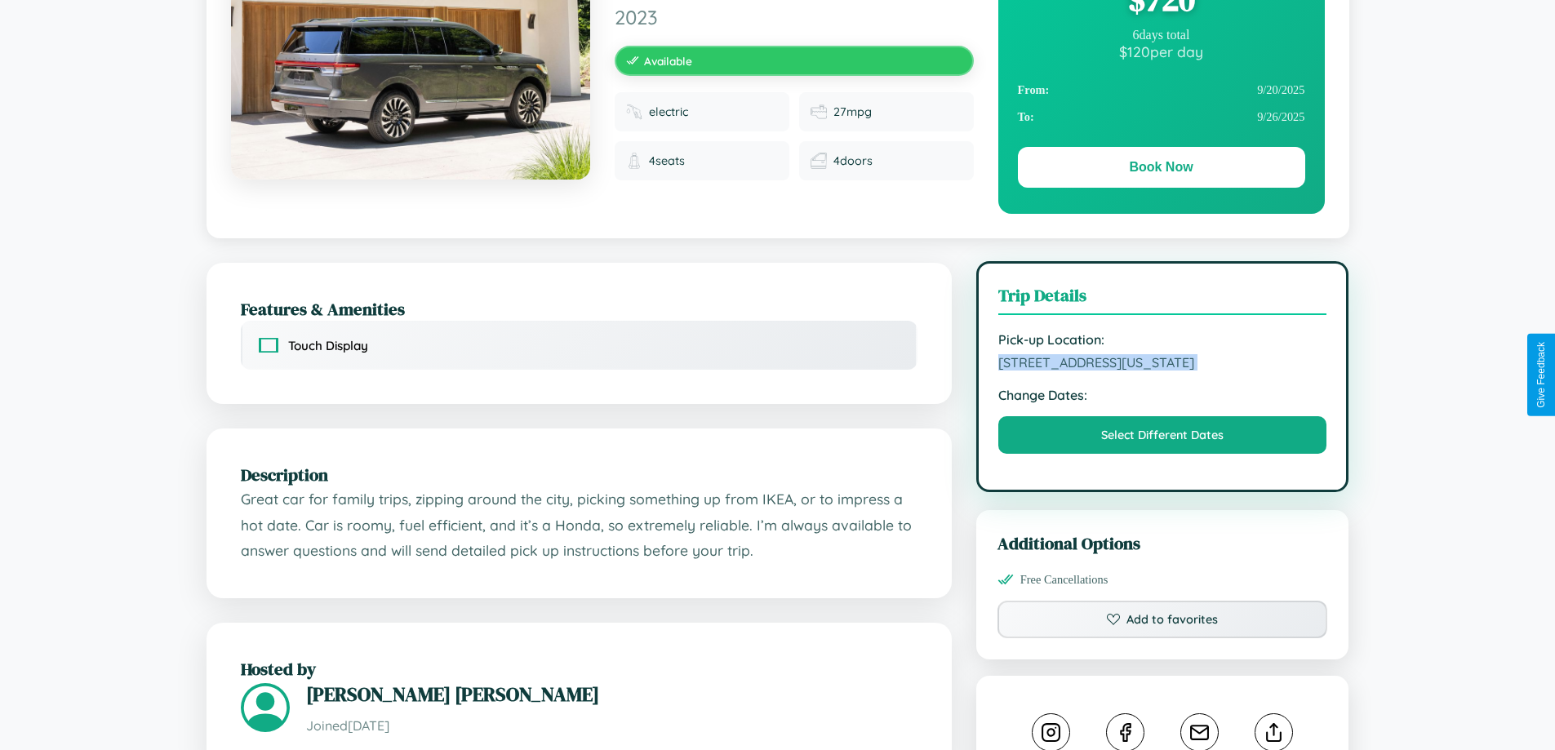
click at [1162, 371] on span "3758 Spring Street Boston Massachusetts 71961 United States" at bounding box center [1162, 362] width 329 height 16
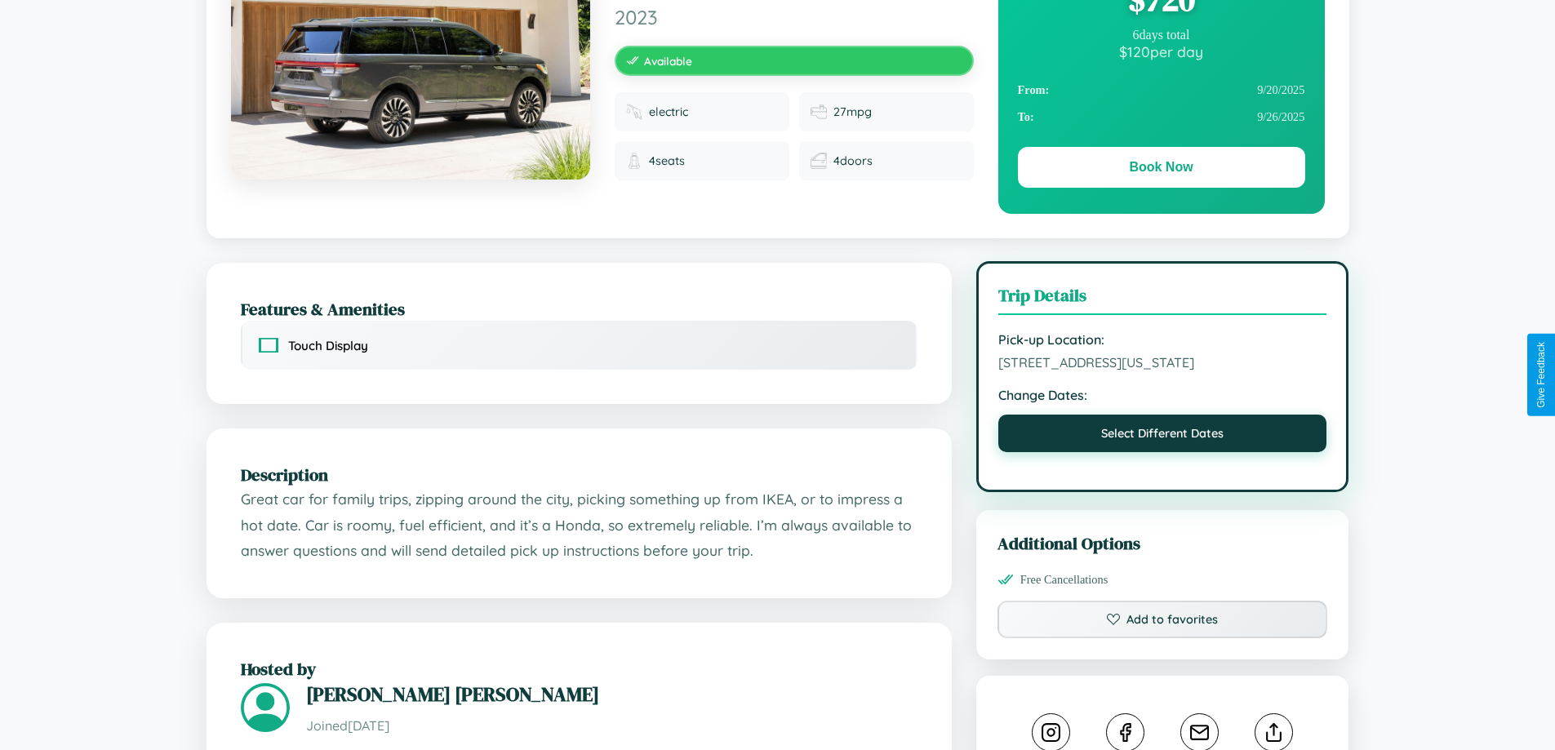
click at [1162, 452] on button "Select Different Dates" at bounding box center [1162, 434] width 329 height 38
select select "*"
select select "****"
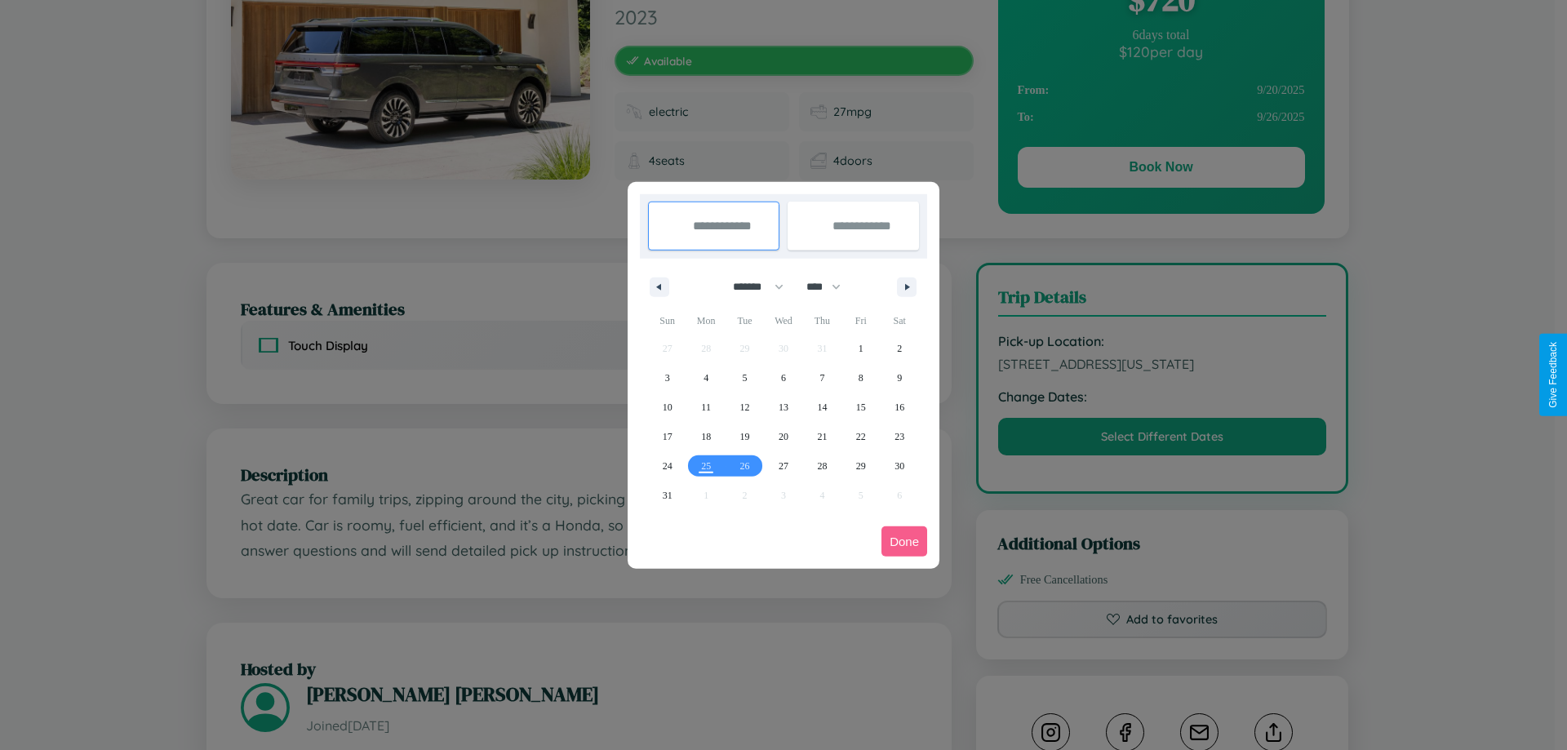
drag, startPoint x: 751, startPoint y: 286, endPoint x: 784, endPoint y: 327, distance: 52.3
click at [751, 286] on select "******* ******** ***** ***** *** **** **** ****** ********* ******* ******** **…" at bounding box center [755, 286] width 69 height 27
click at [822, 465] on span "28" at bounding box center [822, 465] width 10 height 29
type input "**********"
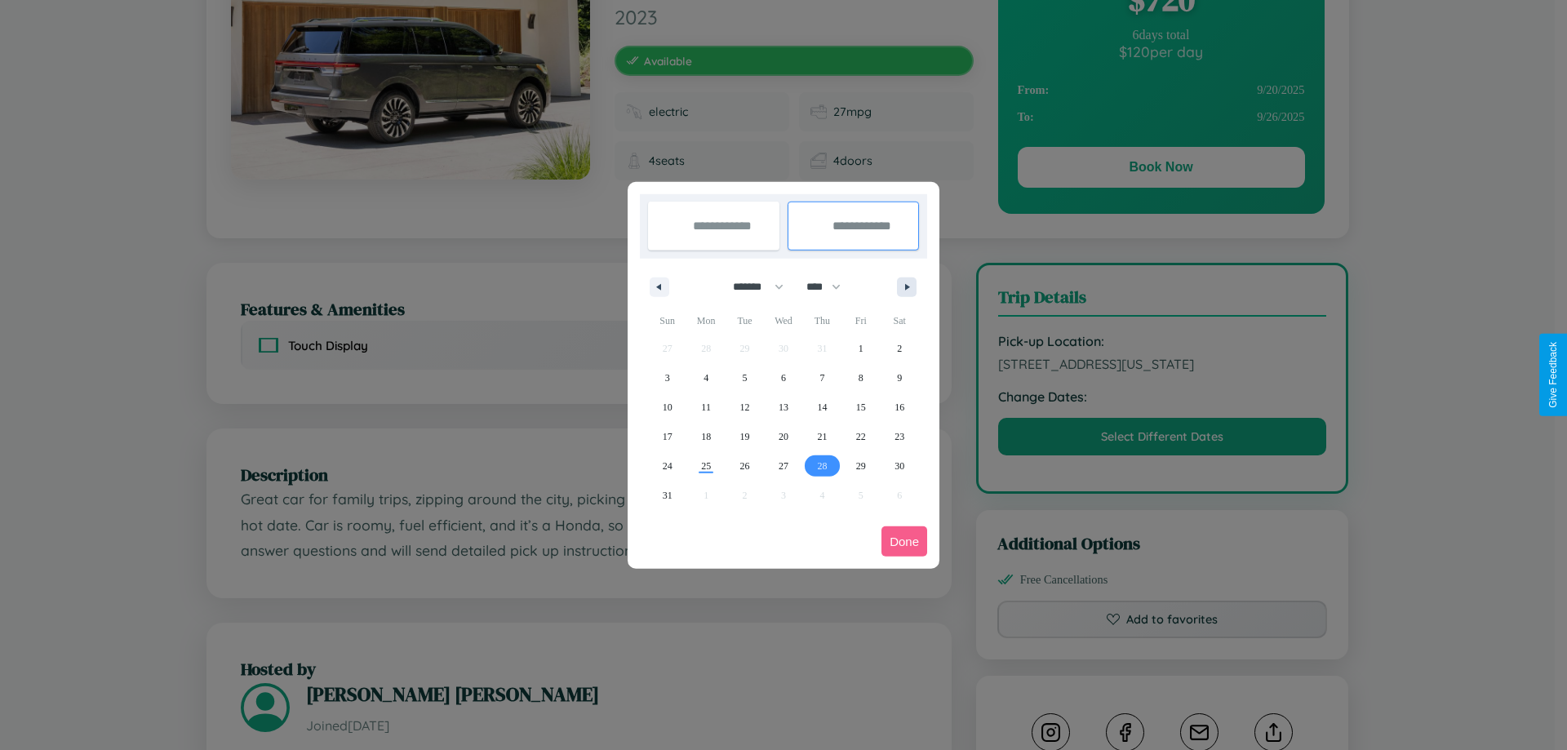
click at [907, 286] on icon "button" at bounding box center [910, 287] width 8 height 7
select select "*"
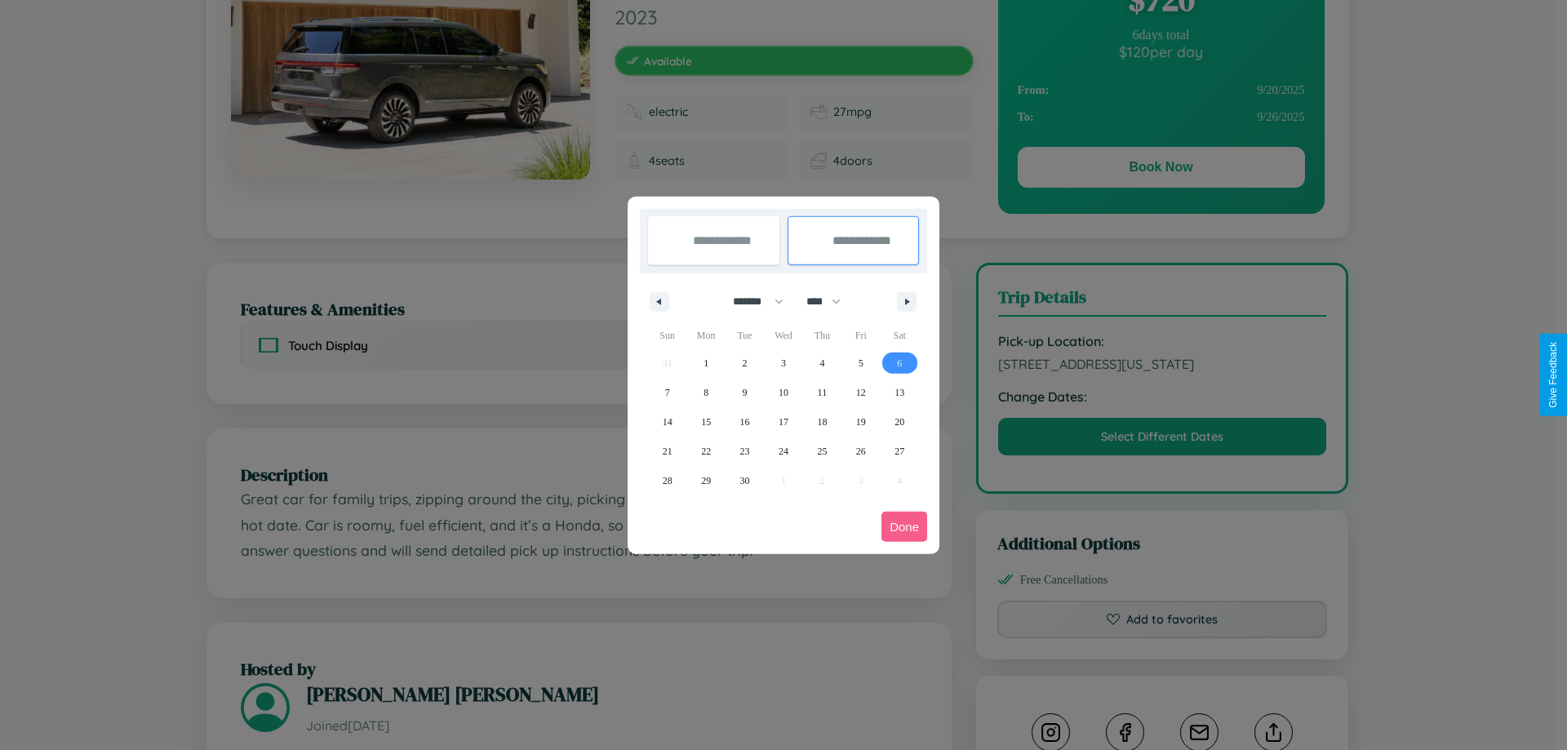
click at [899, 362] on span "6" at bounding box center [899, 362] width 5 height 29
type input "**********"
select select "*"
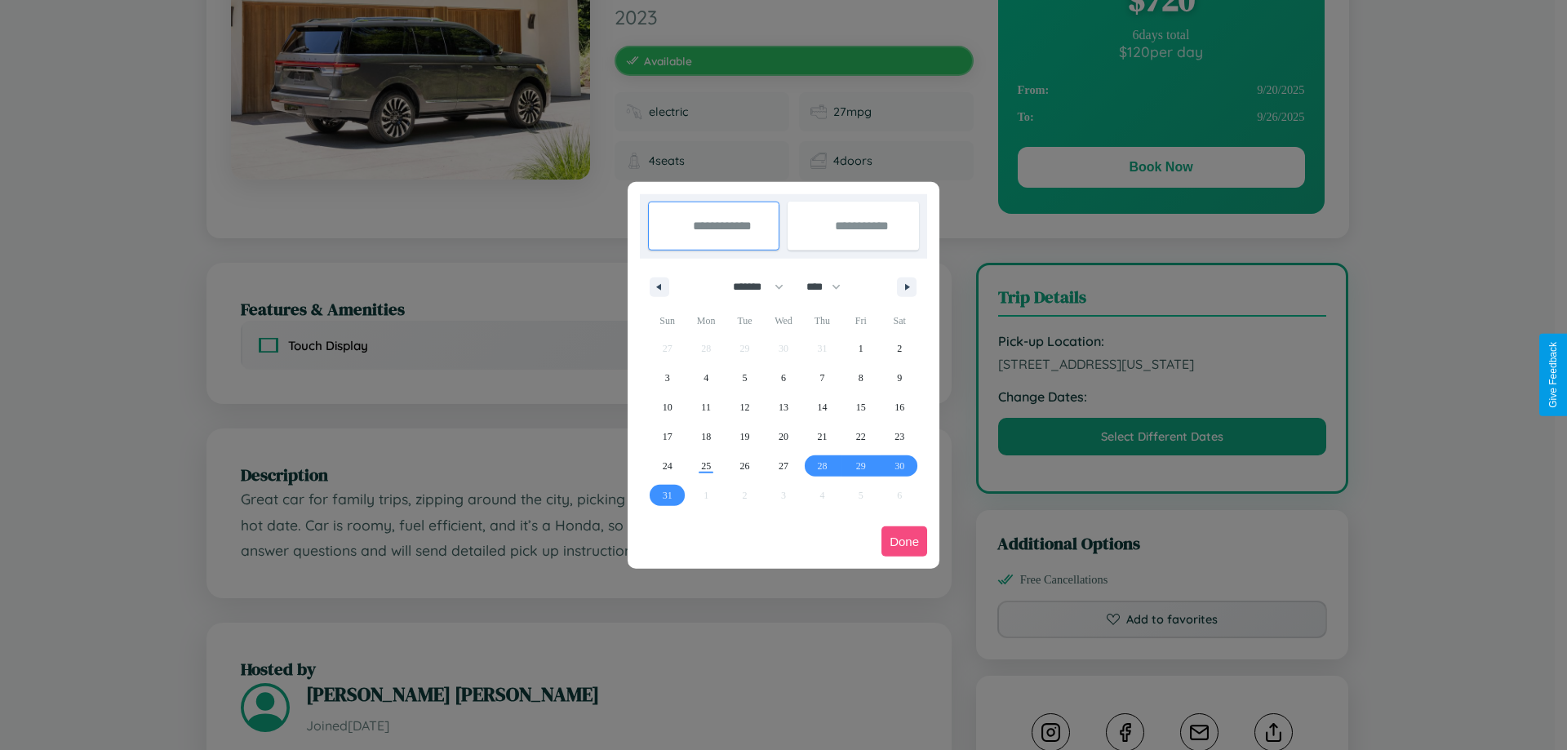
click at [904, 541] on button "Done" at bounding box center [904, 541] width 46 height 30
